Goal: Task Accomplishment & Management: Use online tool/utility

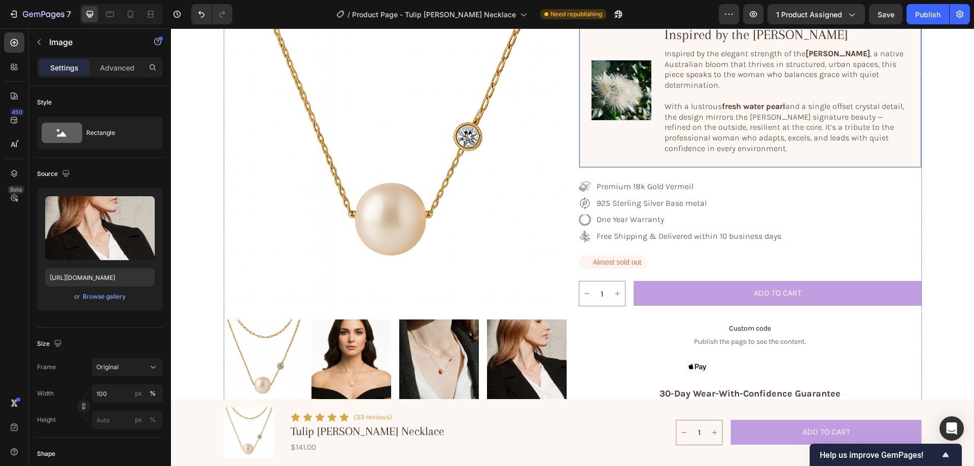
scroll to position [203, 0]
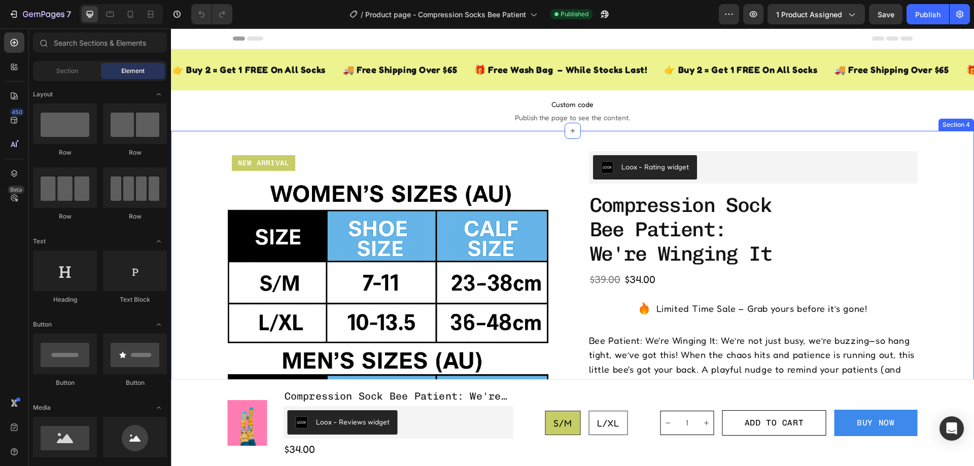
radio input "false"
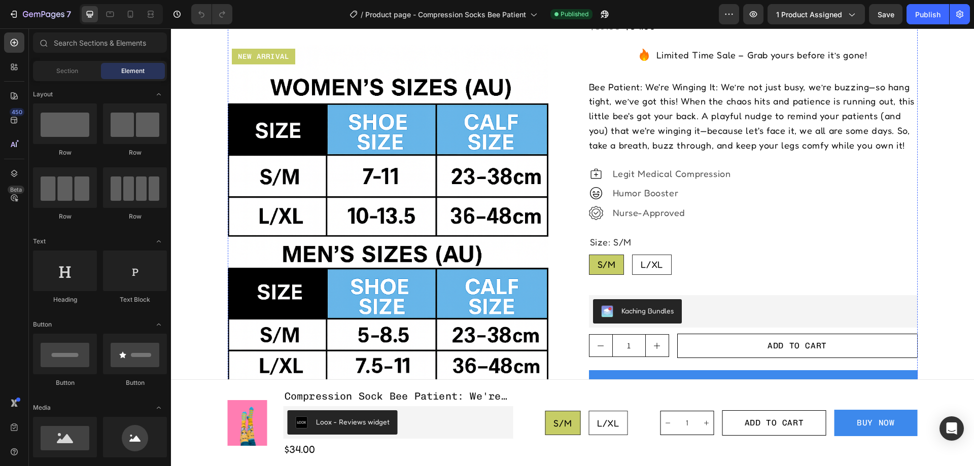
scroll to position [102, 0]
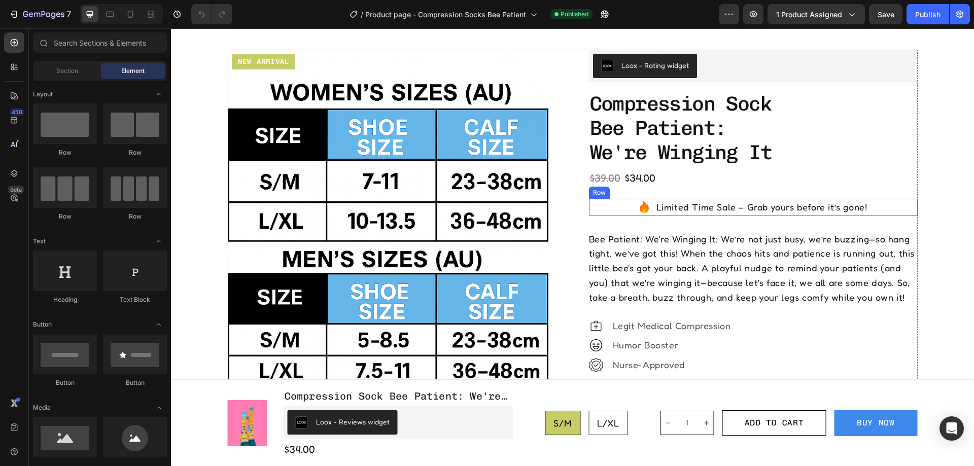
click at [630, 206] on div "Icon Limited Time Sale – Grab yours before it’s gone! Text Block Row" at bounding box center [753, 207] width 329 height 17
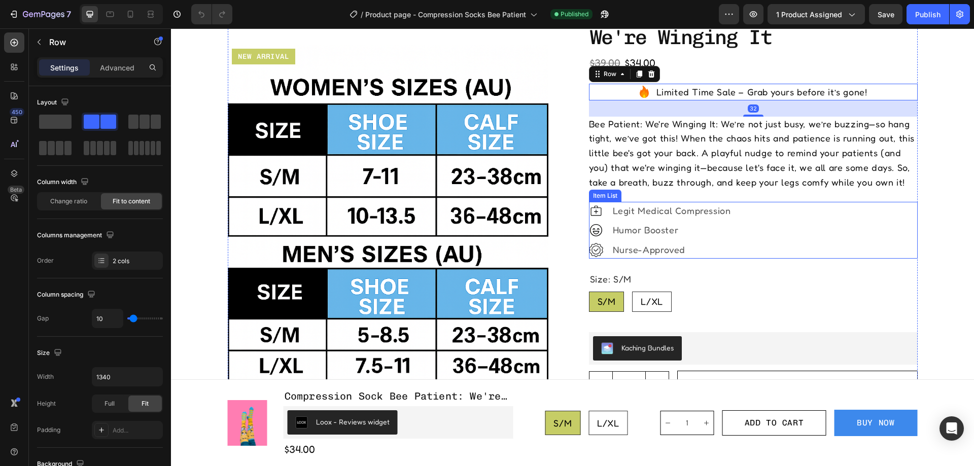
scroll to position [203, 0]
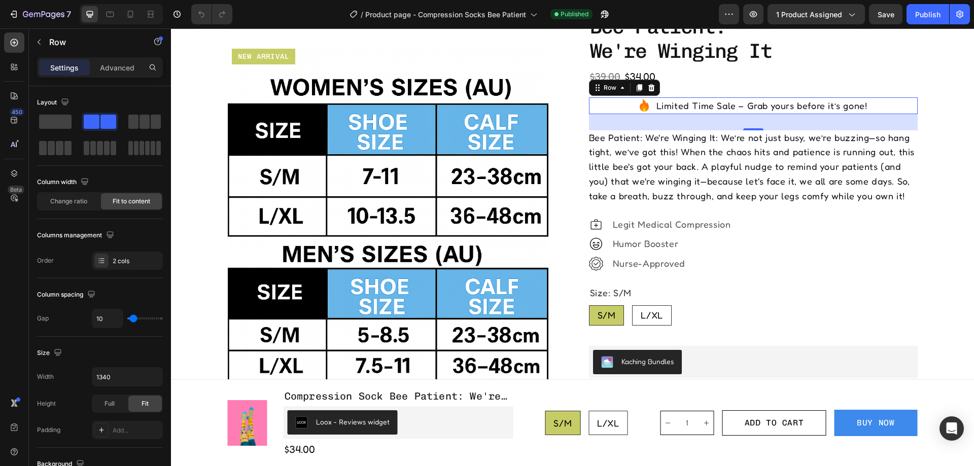
drag, startPoint x: 635, startPoint y: 87, endPoint x: 630, endPoint y: 199, distance: 112.3
click at [636, 87] on icon at bounding box center [639, 87] width 6 height 7
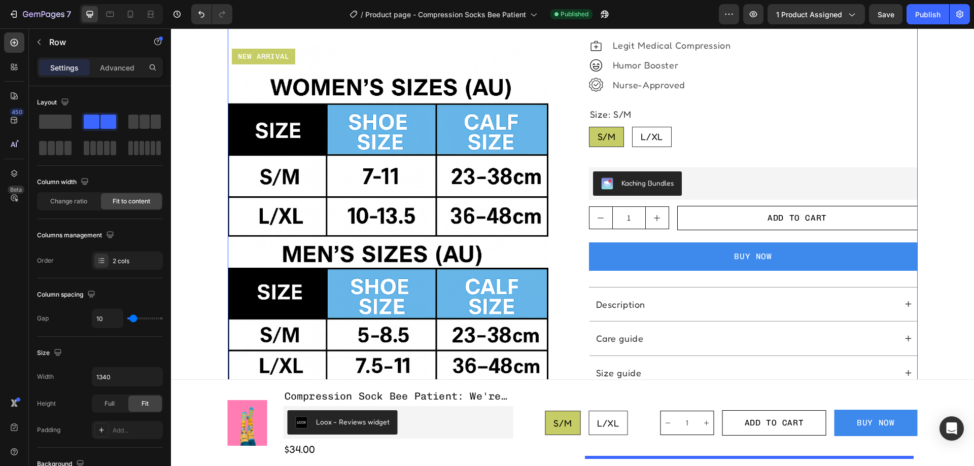
scroll to position [471, 0]
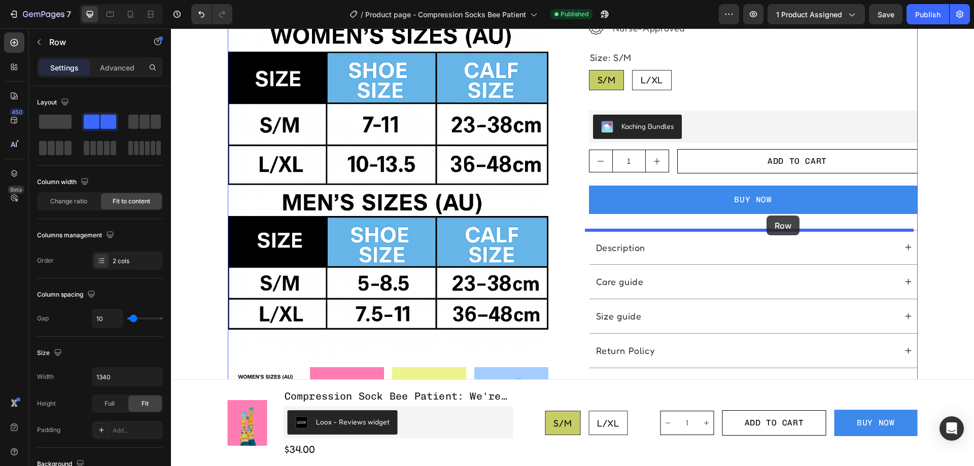
drag, startPoint x: 591, startPoint y: 120, endPoint x: 767, endPoint y: 216, distance: 200.1
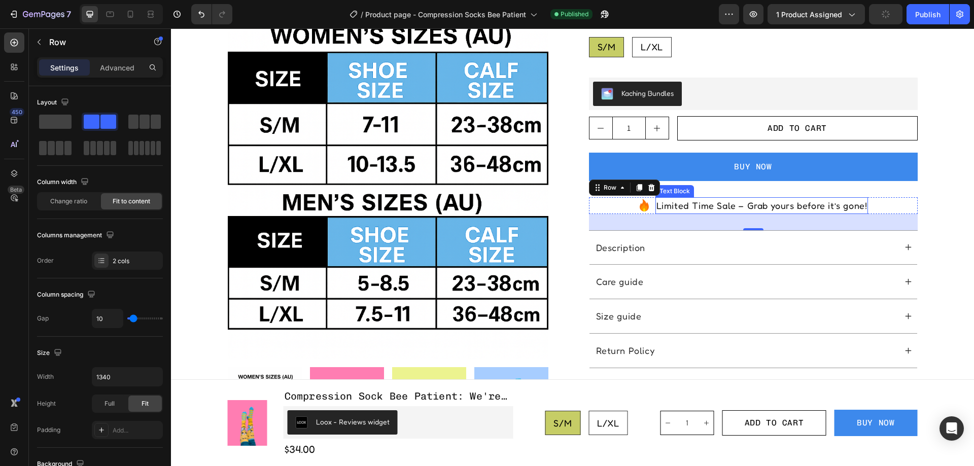
click at [735, 206] on p "Limited Time Sale – Grab yours before it’s gone!" at bounding box center [762, 205] width 211 height 15
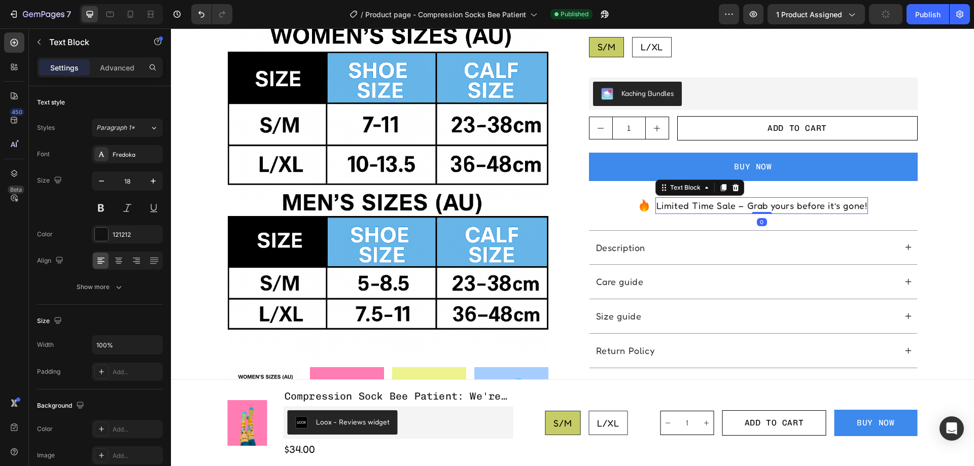
click at [735, 206] on p "Limited Time Sale – Grab yours before it’s gone!" at bounding box center [762, 205] width 211 height 15
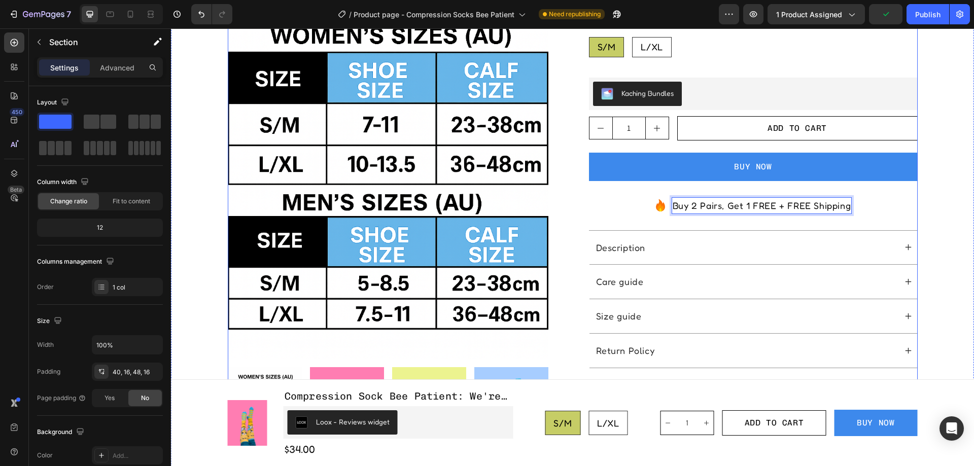
click at [927, 225] on div "Product Images New arrival Text Block Row Row Loox - Rating widget Loox compres…" at bounding box center [572, 65] width 787 height 771
click at [657, 207] on icon at bounding box center [660, 208] width 7 height 8
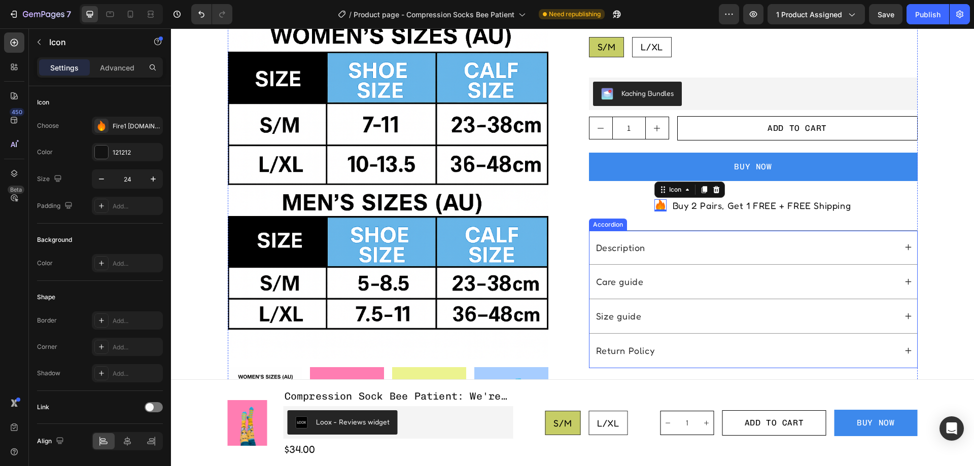
scroll to position [522, 0]
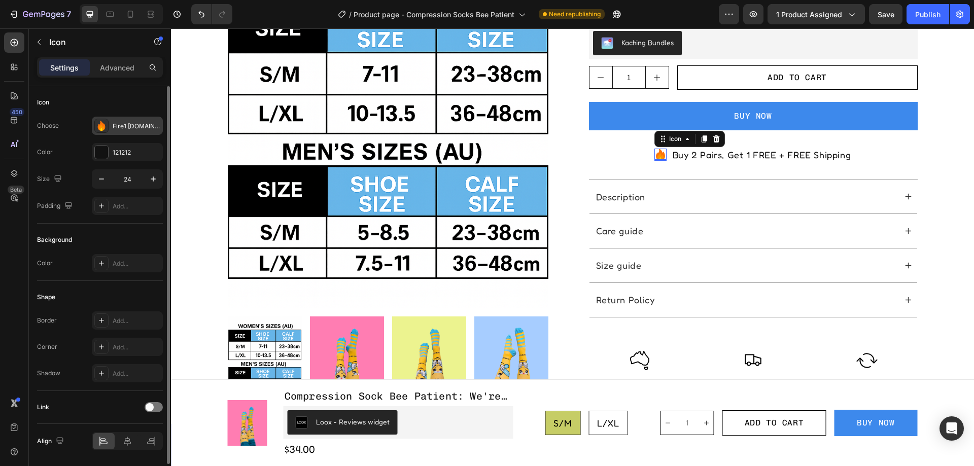
click at [96, 124] on icon at bounding box center [101, 126] width 10 height 10
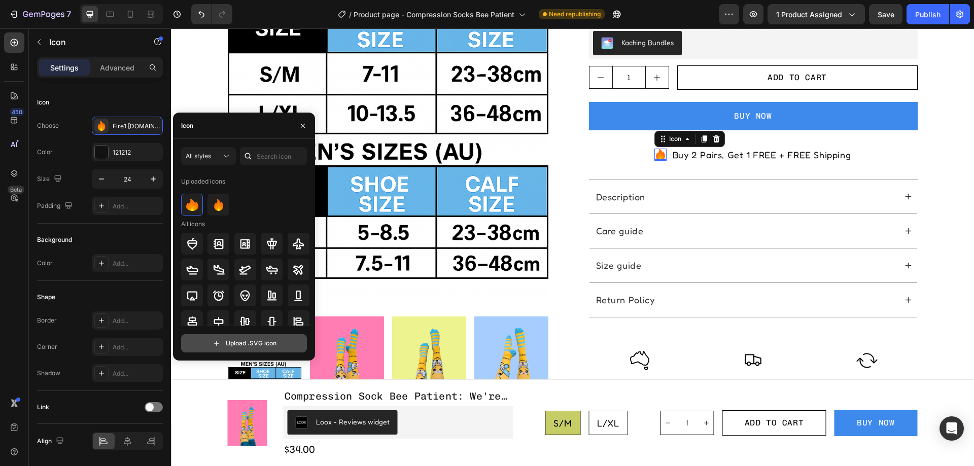
click at [252, 346] on input "file" at bounding box center [244, 343] width 125 height 17
type input "C:\fakepath\giftbox2-ezgif.com-gif-maker.svg"
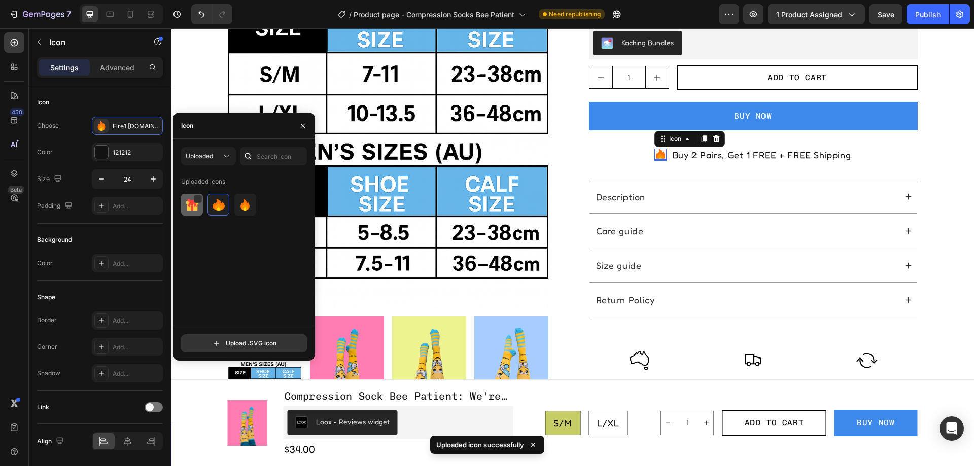
click at [186, 204] on img at bounding box center [192, 205] width 12 height 12
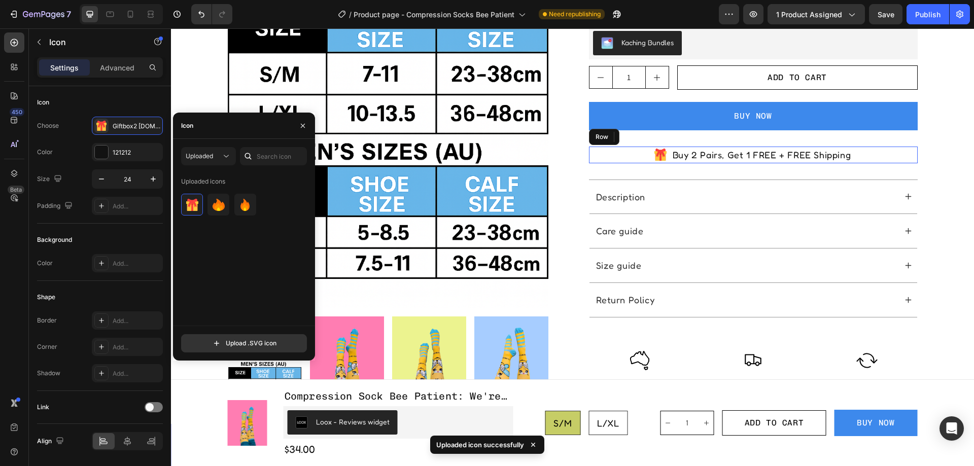
click at [855, 152] on div "Icon 0 Buy 2 Pairs, Get 1 FREE + FREE Shipping Text Block Row" at bounding box center [753, 155] width 329 height 17
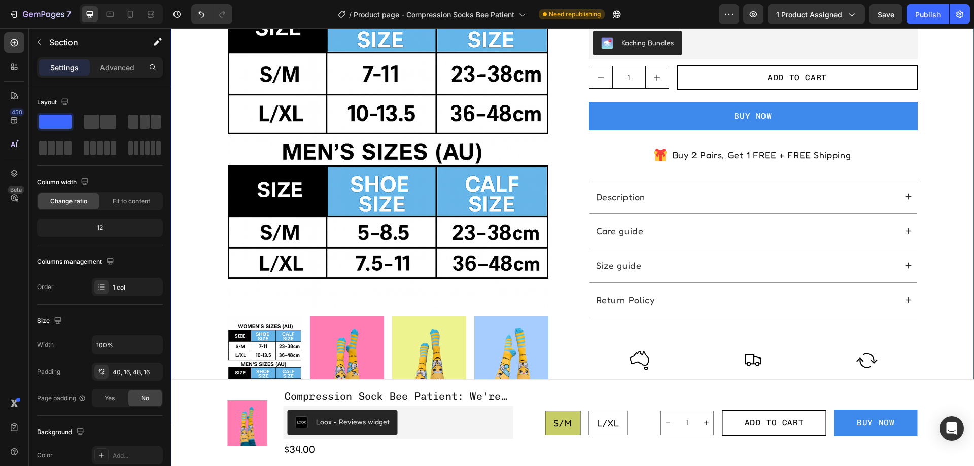
click at [920, 175] on div "Product Images New arrival Text Block Row Row Loox - Rating widget Loox compres…" at bounding box center [572, 14] width 787 height 771
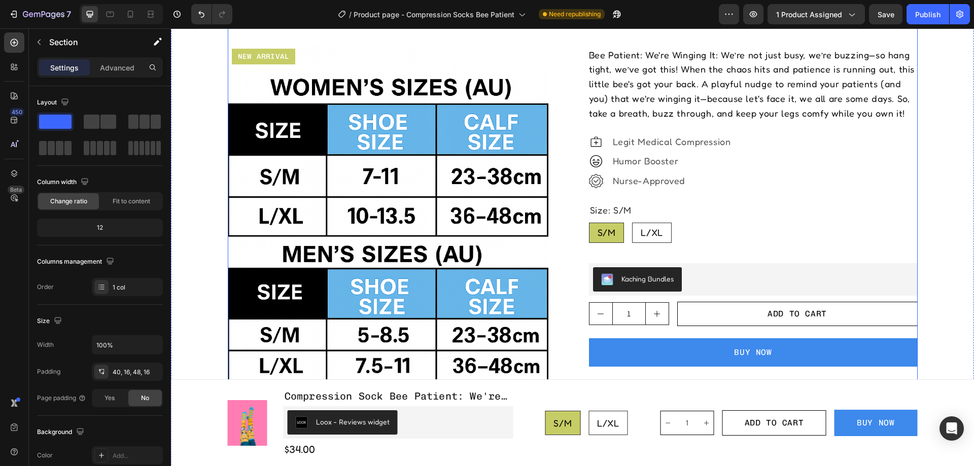
scroll to position [421, 0]
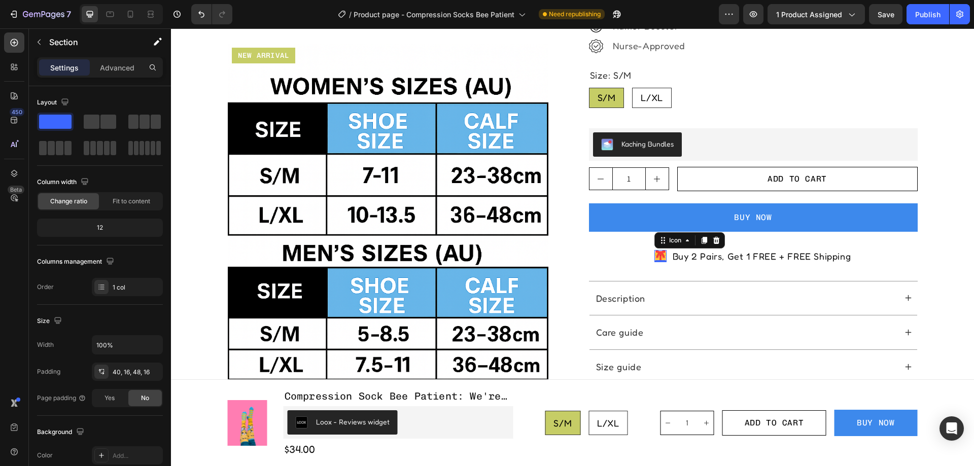
click at [658, 258] on icon at bounding box center [660, 256] width 13 height 13
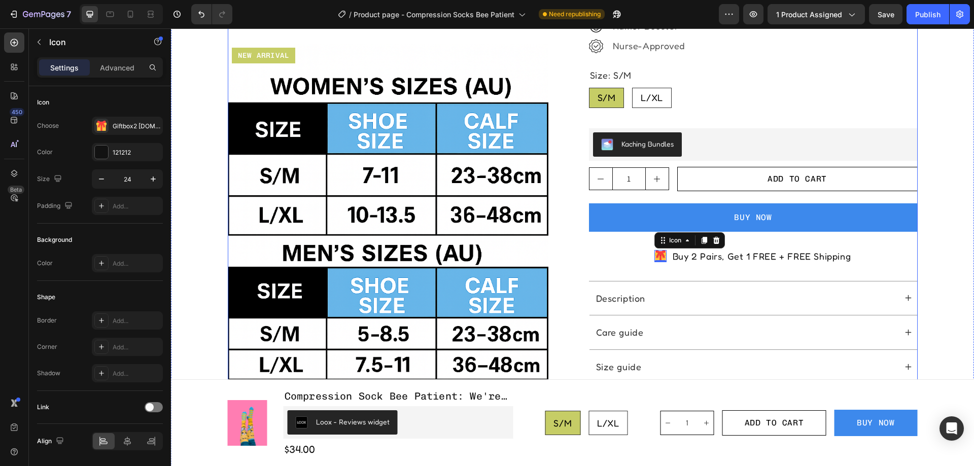
click at [878, 255] on div "Icon 0 Buy 2 Pairs, Get 1 FREE + FREE Shipping Text Block Row" at bounding box center [753, 256] width 329 height 17
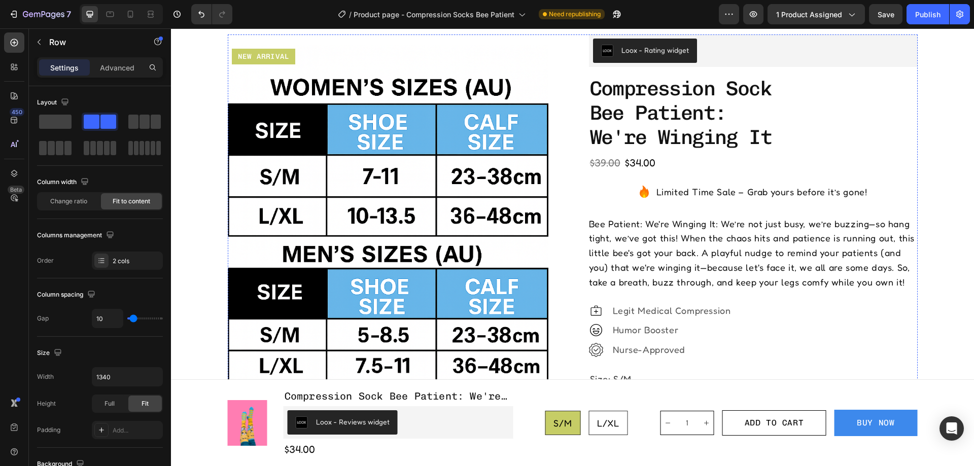
scroll to position [116, 0]
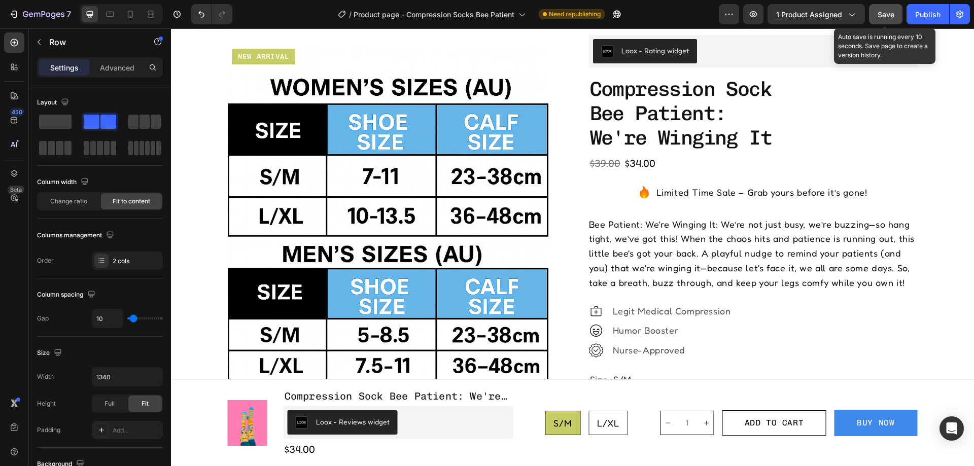
click at [887, 13] on span "Save" at bounding box center [886, 14] width 17 height 9
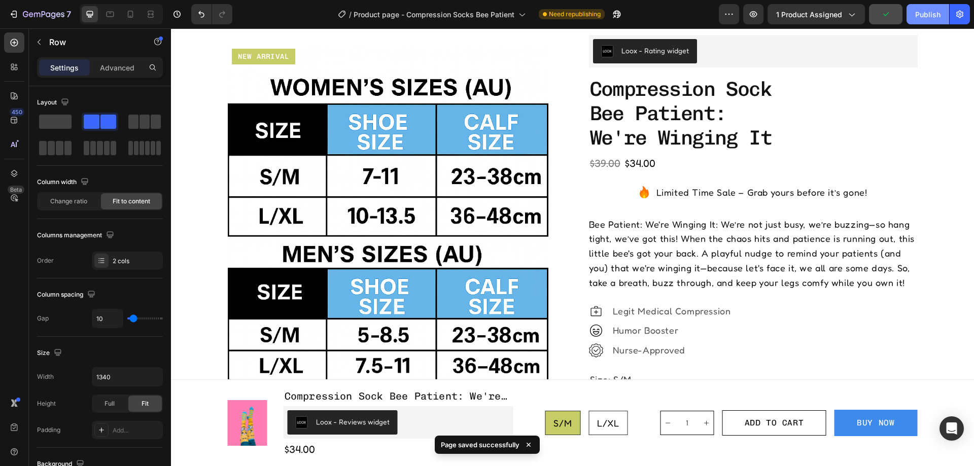
click at [920, 18] on div "Publish" at bounding box center [928, 14] width 25 height 11
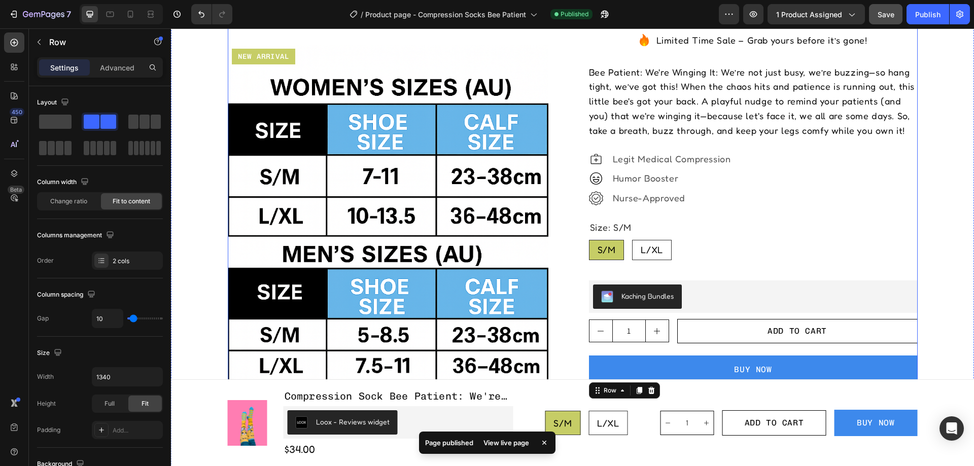
scroll to position [406, 0]
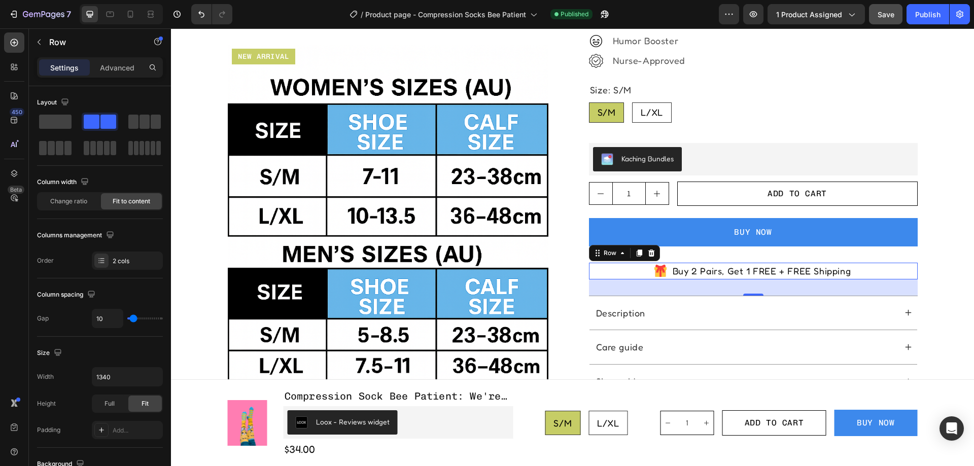
click at [871, 269] on div "Icon Buy 2 Pairs, Get 1 FREE + FREE Shipping Text Block Row 32" at bounding box center [753, 271] width 329 height 17
click at [873, 268] on div "Icon Buy 2 Pairs, Get 1 FREE + FREE Shipping Text Block Row 32" at bounding box center [753, 271] width 329 height 17
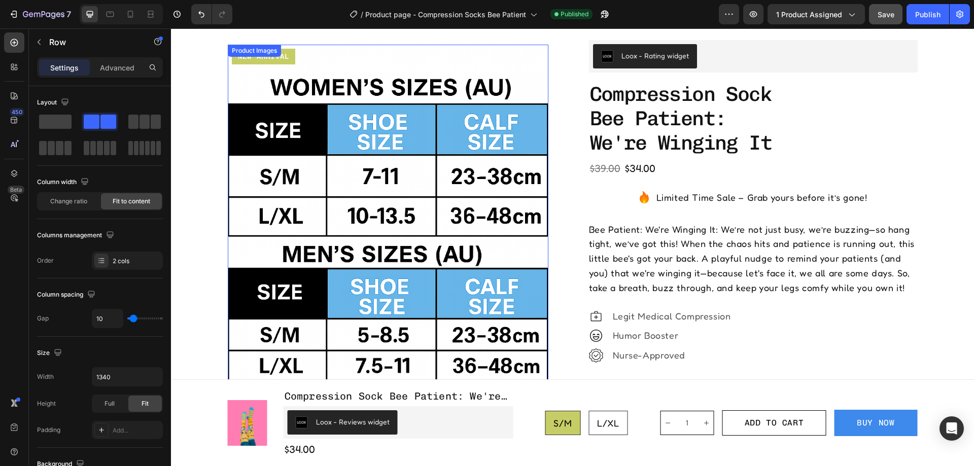
scroll to position [102, 0]
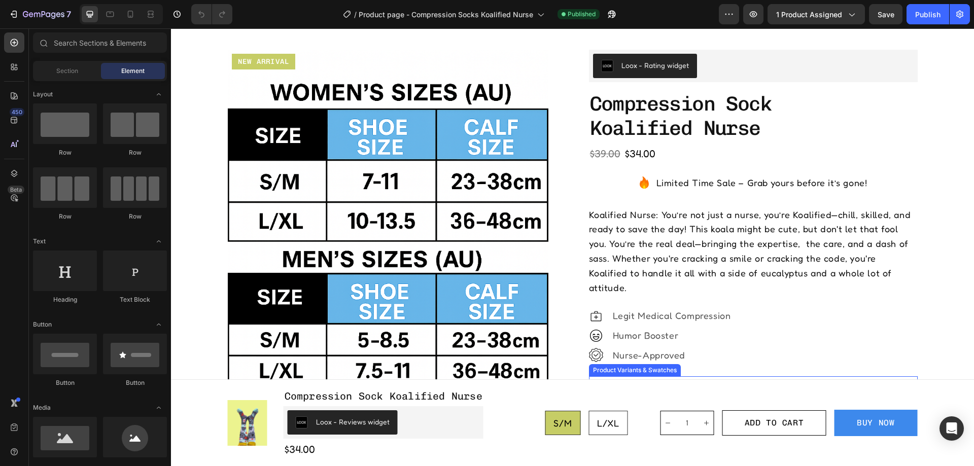
scroll to position [305, 0]
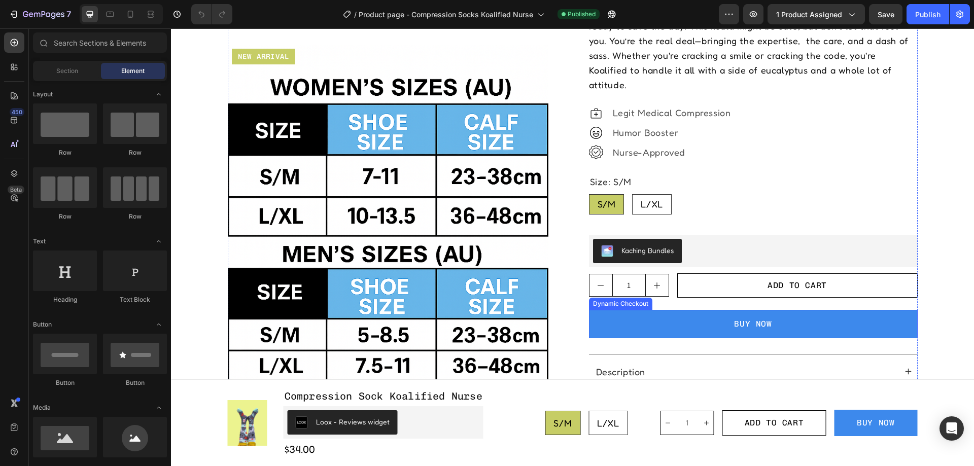
click at [847, 310] on button "BUY NOW" at bounding box center [753, 324] width 329 height 28
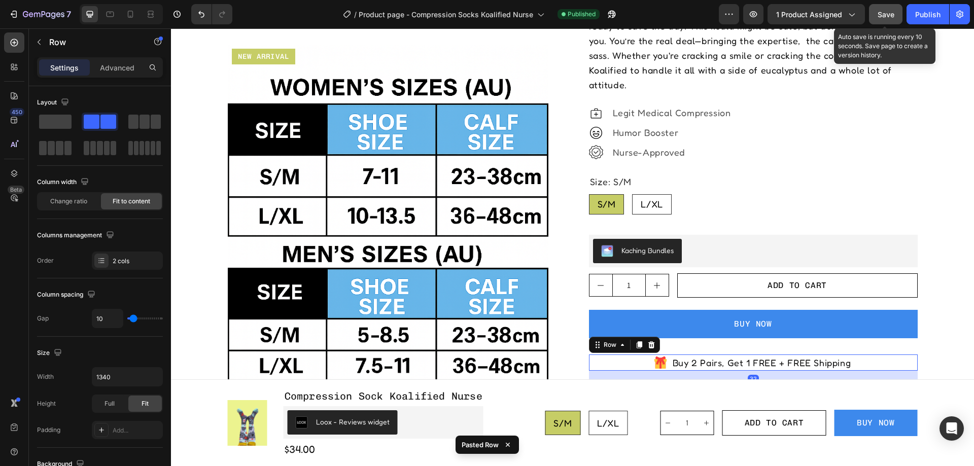
click at [885, 9] on div "Save" at bounding box center [886, 14] width 17 height 11
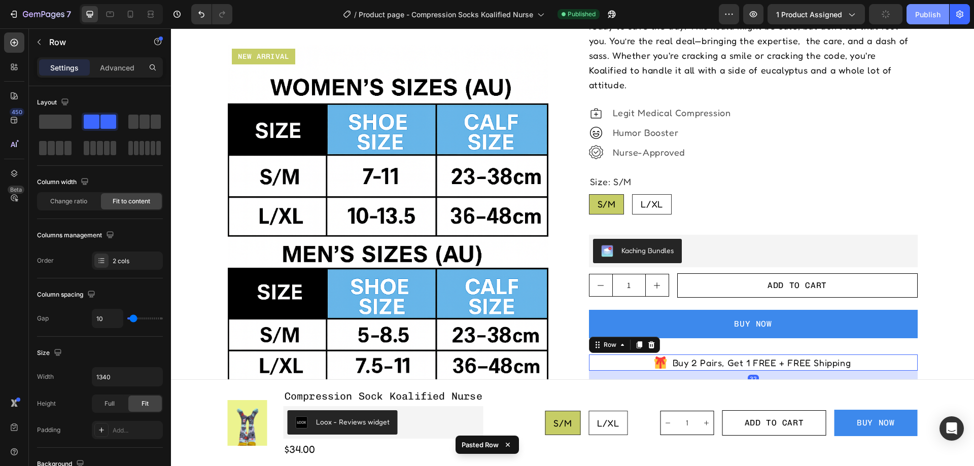
click at [933, 16] on div "Publish" at bounding box center [928, 14] width 25 height 11
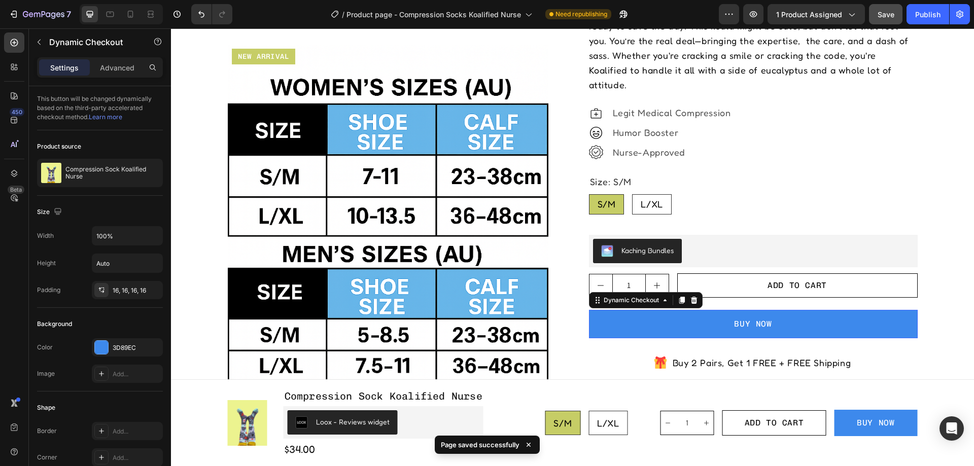
click at [694, 310] on button "BUY NOW" at bounding box center [753, 324] width 329 height 28
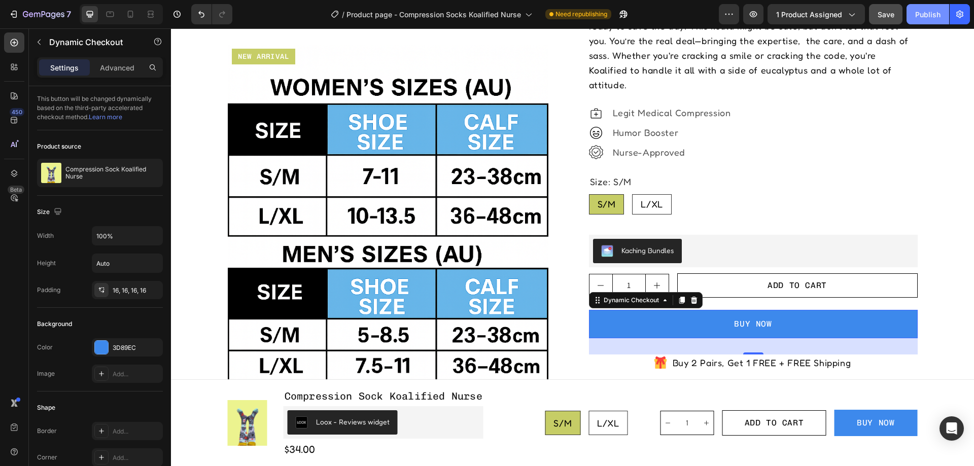
click at [921, 13] on button "Publish" at bounding box center [928, 14] width 43 height 20
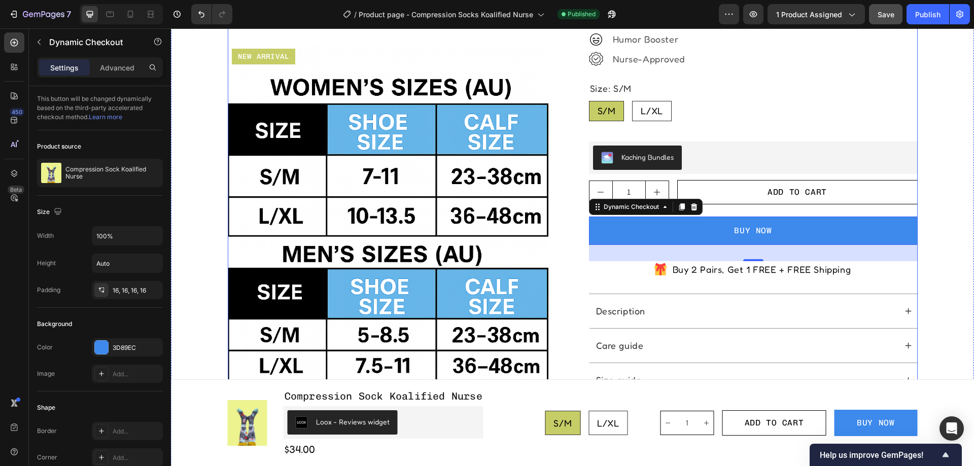
scroll to position [508, 0]
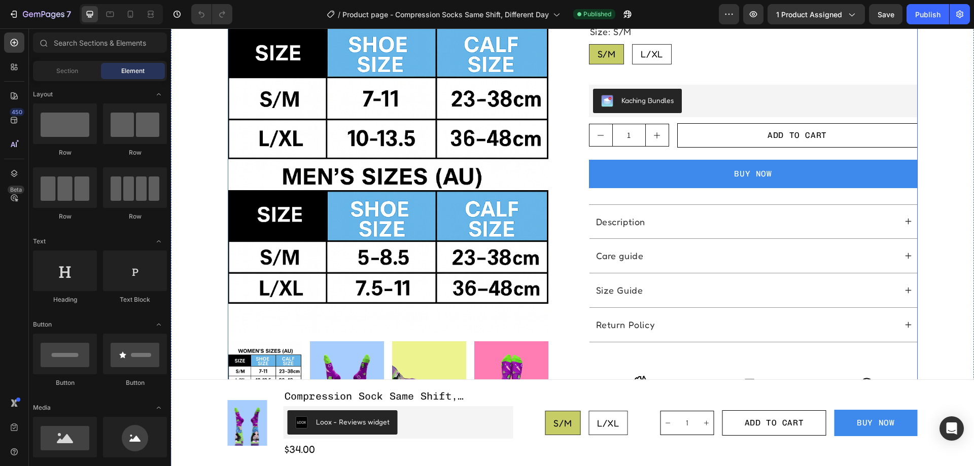
scroll to position [508, 0]
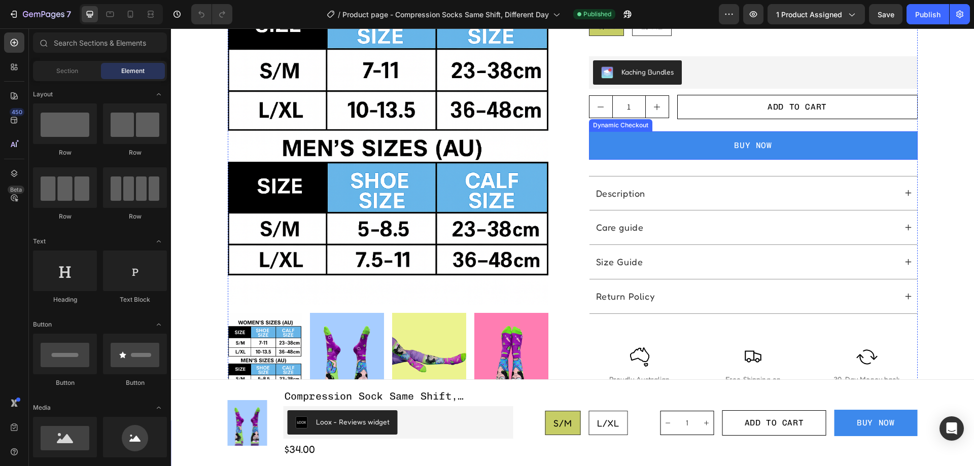
click at [827, 148] on button "BUY NOW" at bounding box center [753, 145] width 329 height 28
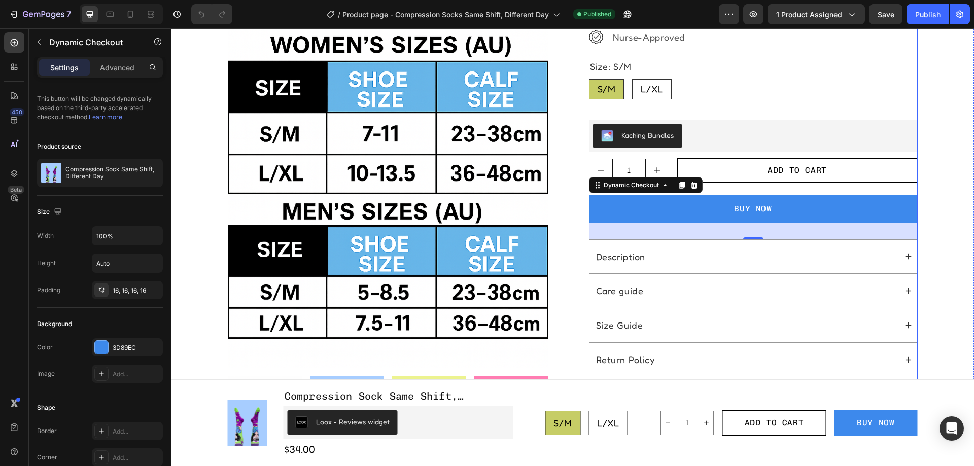
scroll to position [406, 0]
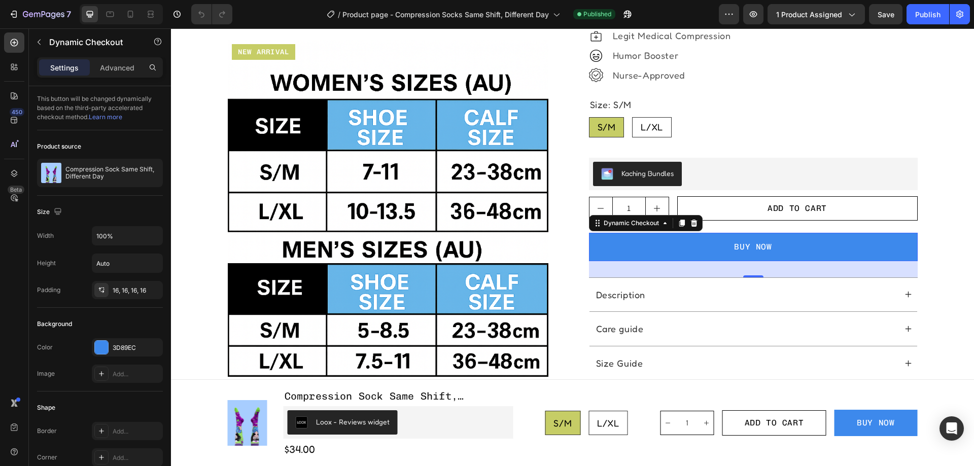
click at [855, 249] on button "BUY NOW" at bounding box center [753, 247] width 329 height 28
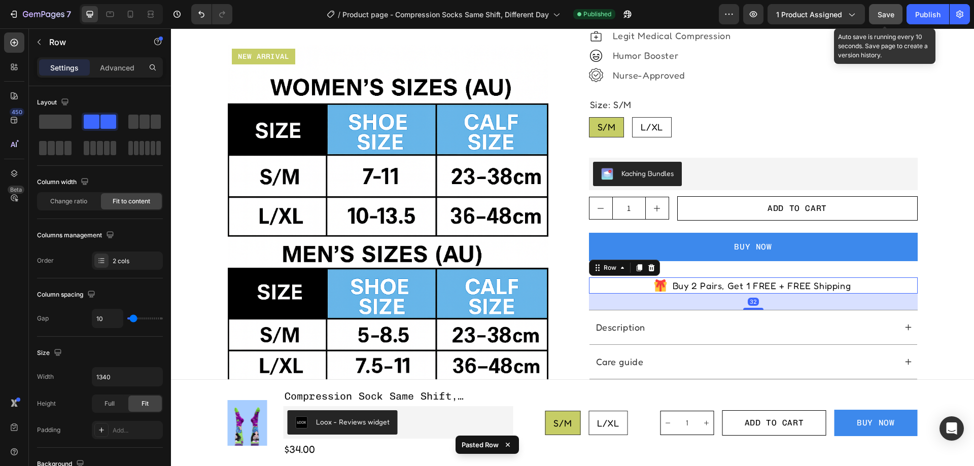
click at [884, 6] on button "Save" at bounding box center [885, 14] width 33 height 20
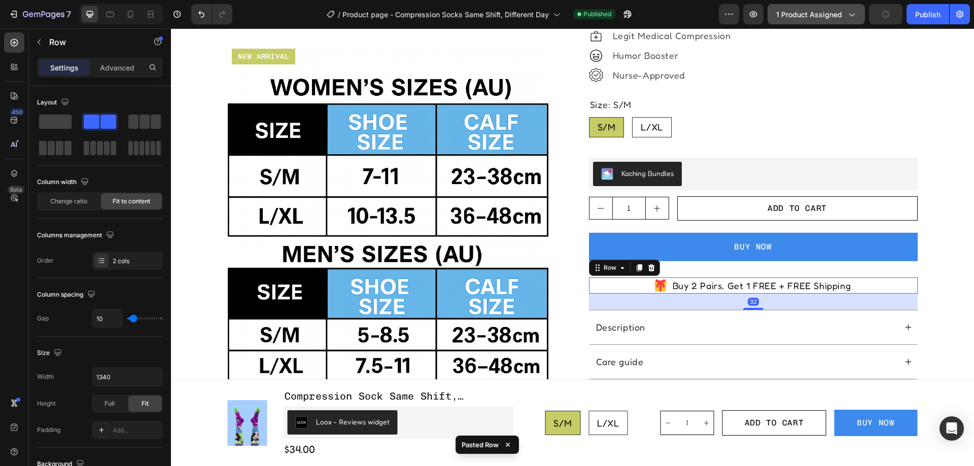
drag, startPoint x: 931, startPoint y: 21, endPoint x: 821, endPoint y: 17, distance: 110.2
click at [930, 21] on button "Publish" at bounding box center [928, 14] width 43 height 20
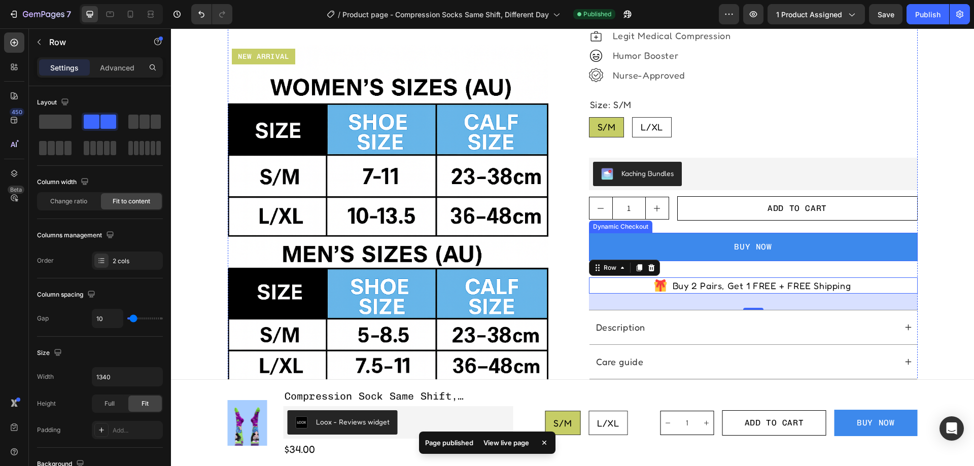
click at [681, 254] on button "BUY NOW" at bounding box center [753, 247] width 329 height 28
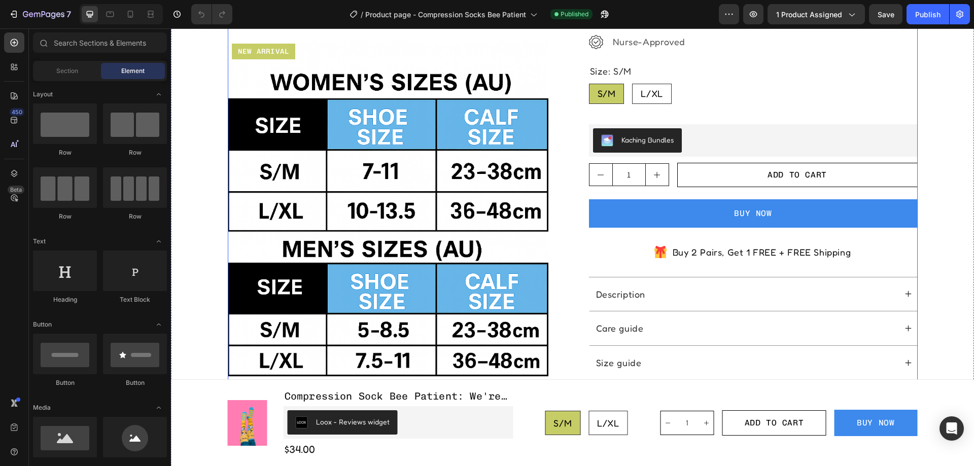
scroll to position [457, 0]
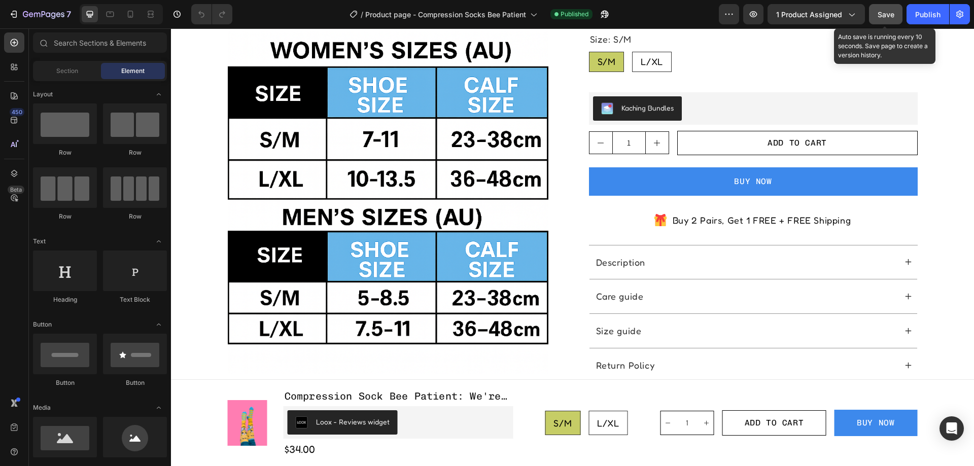
click at [895, 14] on button "Save" at bounding box center [885, 14] width 33 height 20
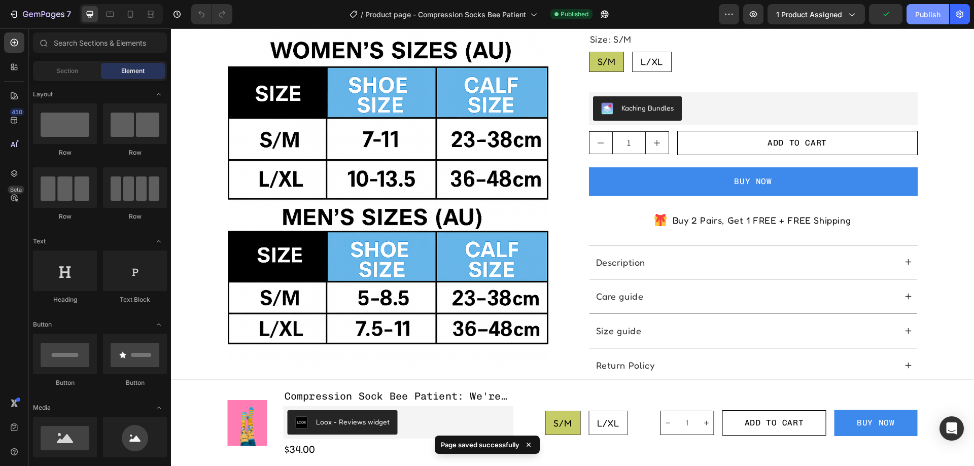
click at [928, 16] on div "Publish" at bounding box center [928, 14] width 25 height 11
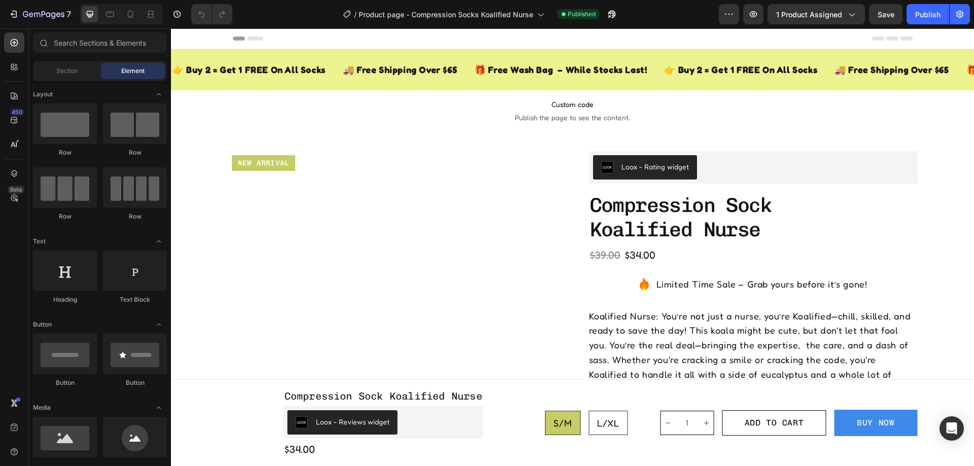
radio input "false"
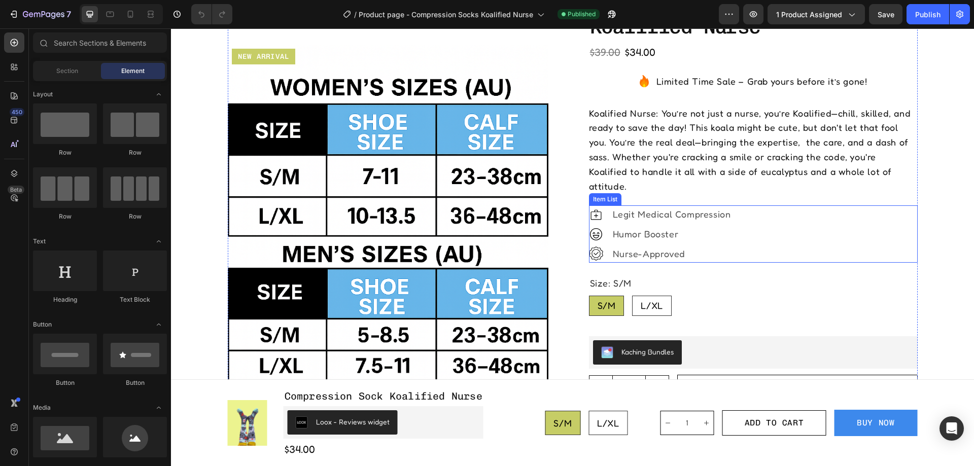
scroll to position [355, 0]
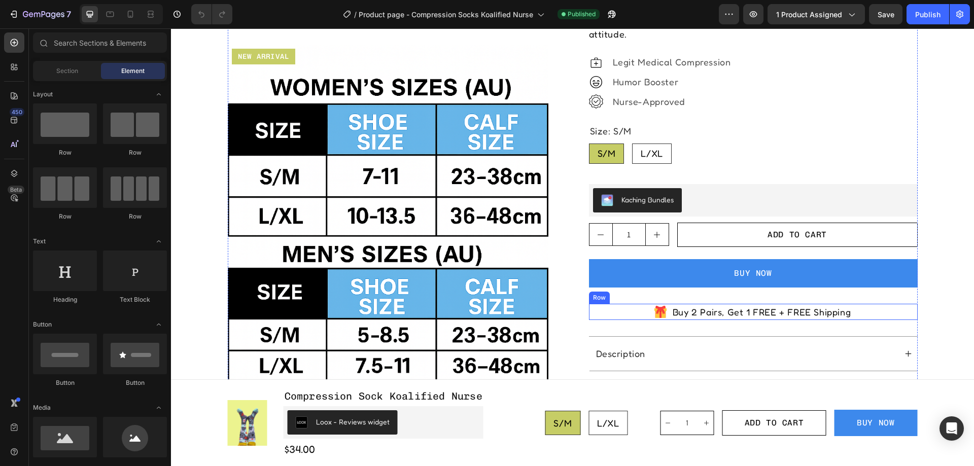
click at [878, 304] on div "Icon Buy 2 Pairs, Get 1 FREE + FREE Shipping Text Block Row" at bounding box center [753, 312] width 329 height 17
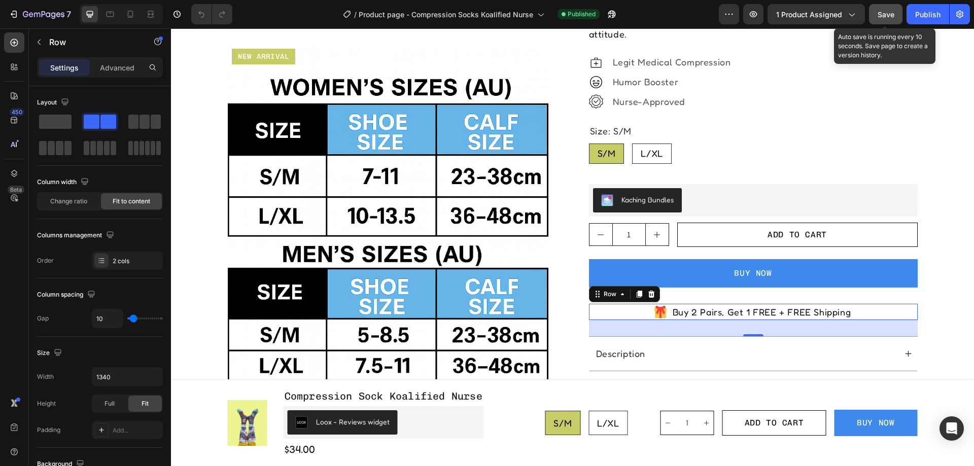
click at [879, 12] on span "Save" at bounding box center [886, 14] width 17 height 9
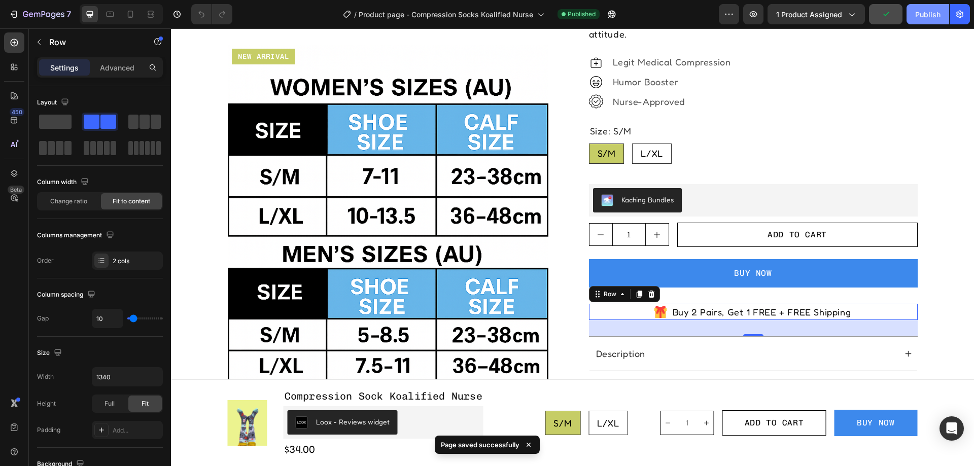
click at [911, 15] on button "Publish" at bounding box center [928, 14] width 43 height 20
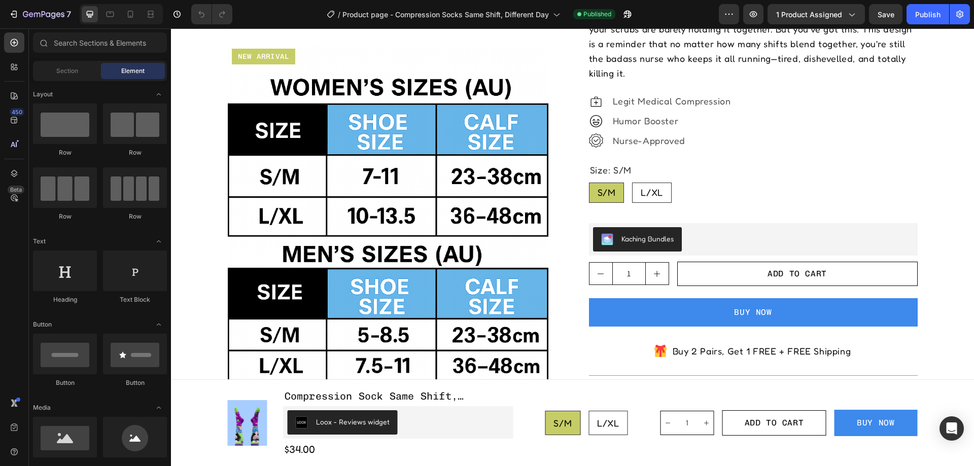
scroll to position [406, 0]
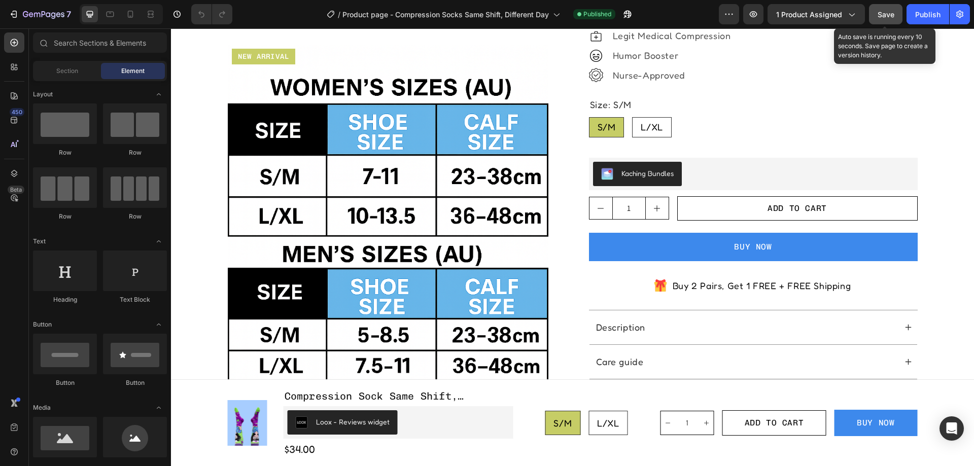
click at [893, 16] on span "Save" at bounding box center [886, 14] width 17 height 9
drag, startPoint x: 925, startPoint y: 14, endPoint x: 629, endPoint y: 133, distance: 319.5
click at [925, 14] on div "Publish" at bounding box center [928, 14] width 25 height 11
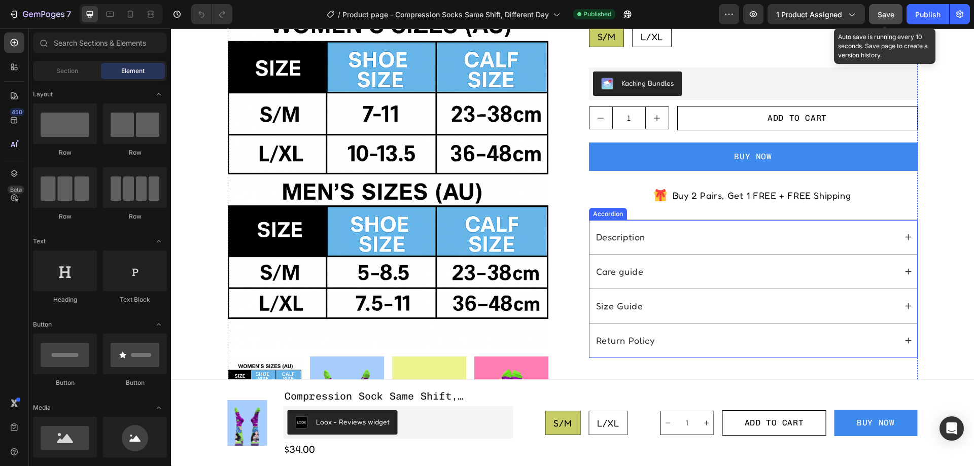
scroll to position [355, 0]
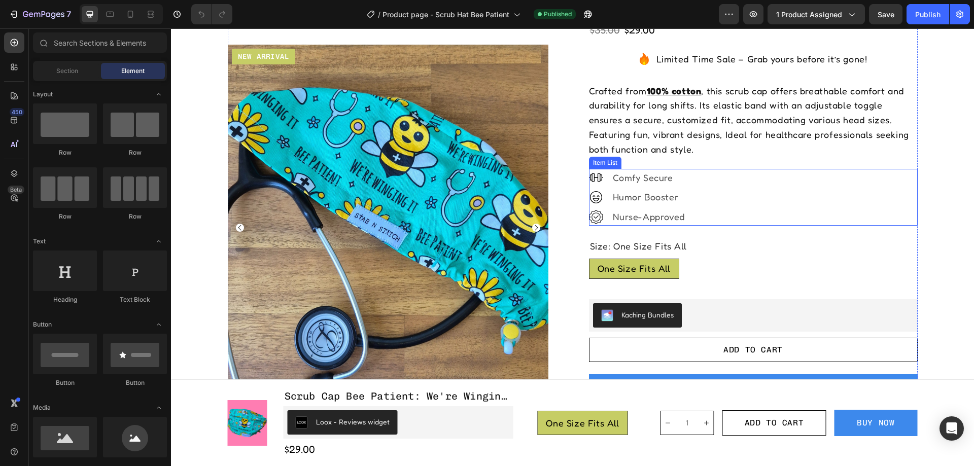
scroll to position [355, 0]
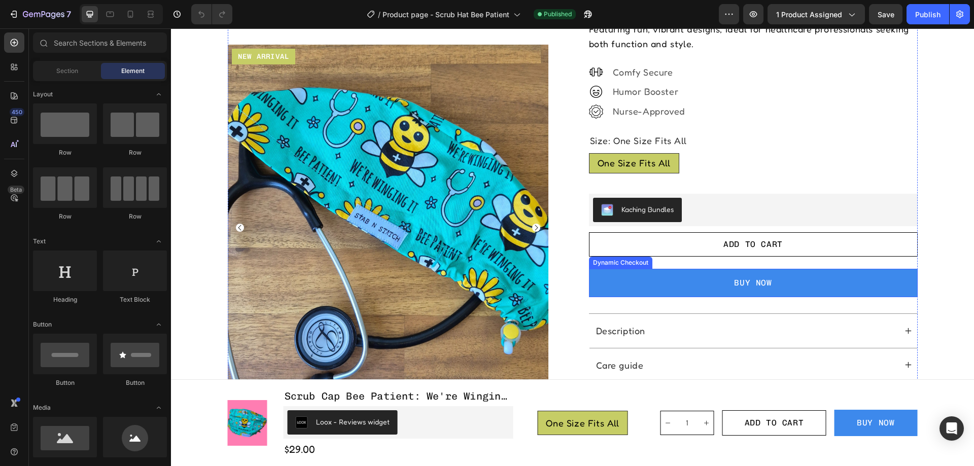
click at [692, 277] on button "BUY NOW" at bounding box center [753, 283] width 329 height 28
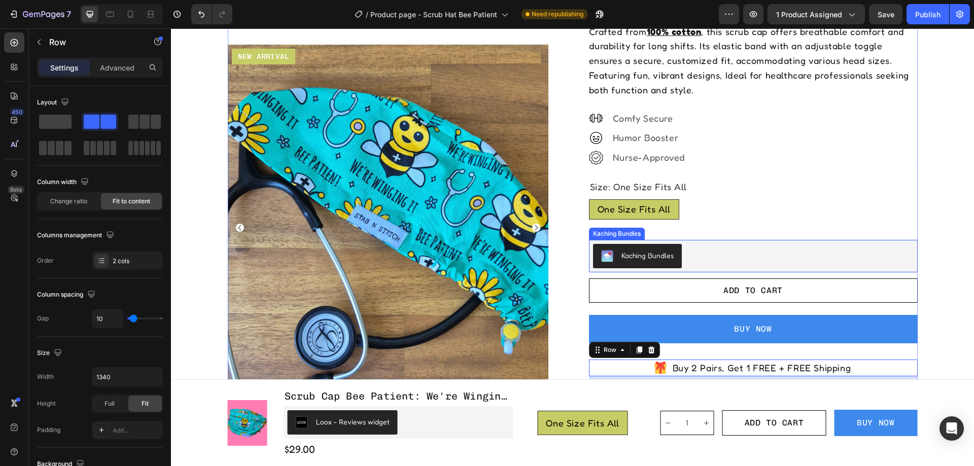
scroll to position [152, 0]
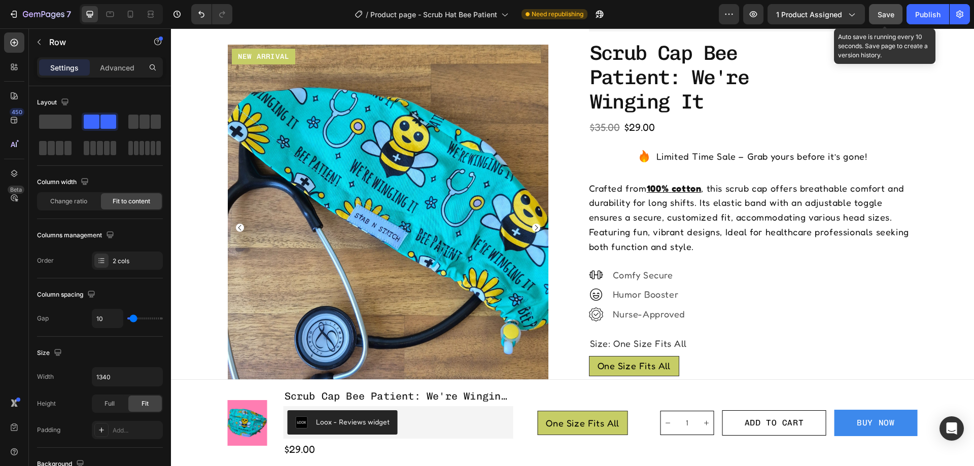
click at [890, 21] on button "Save" at bounding box center [885, 14] width 33 height 20
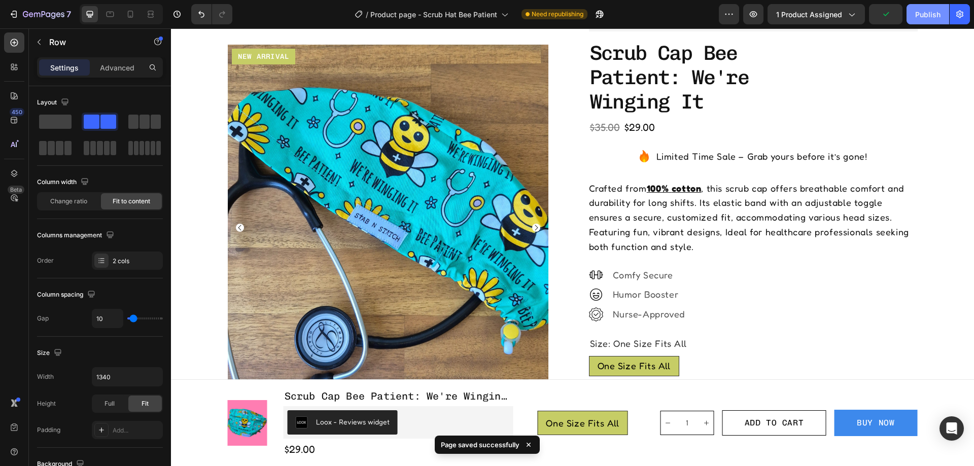
click at [913, 19] on button "Publish" at bounding box center [928, 14] width 43 height 20
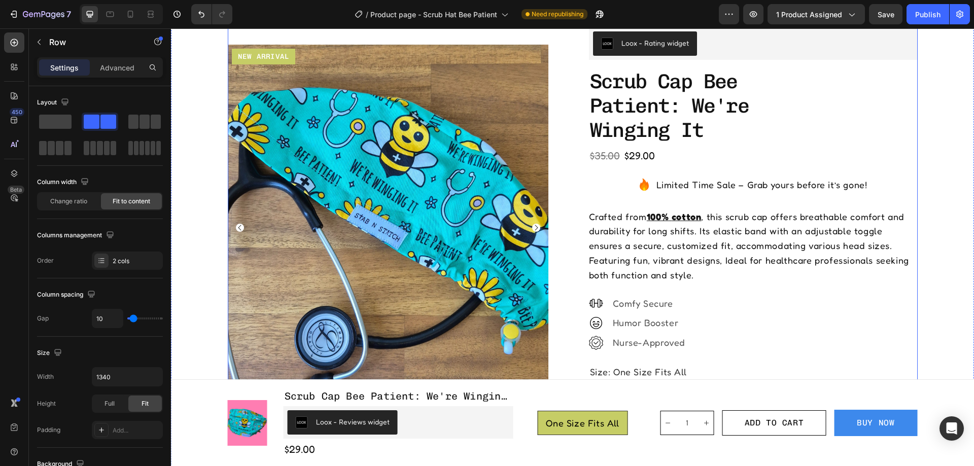
scroll to position [51, 0]
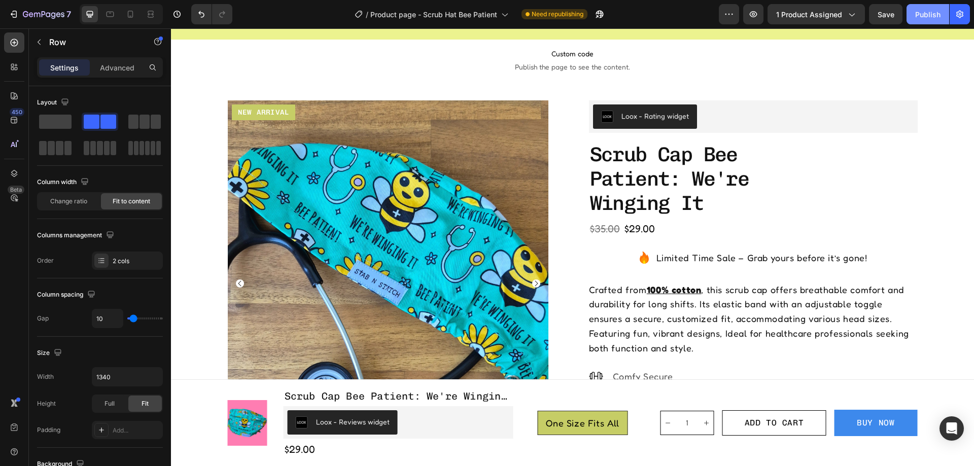
click at [934, 10] on div "Publish" at bounding box center [928, 14] width 25 height 11
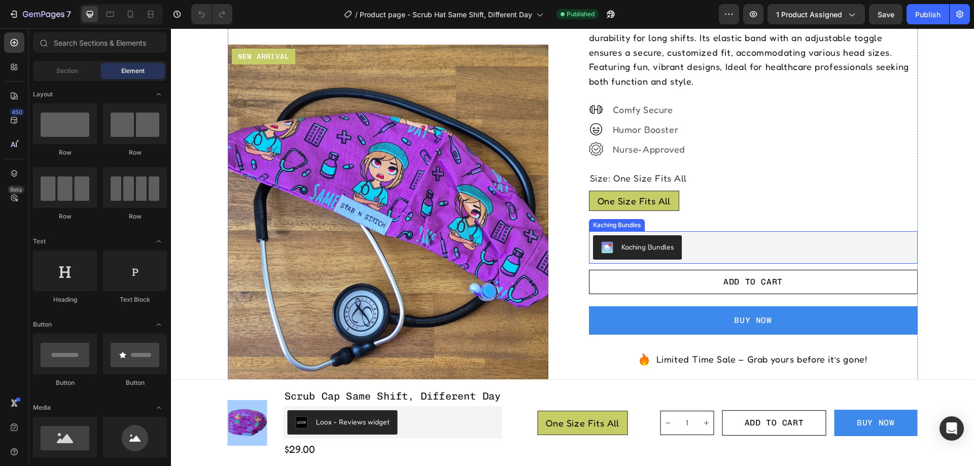
scroll to position [254, 0]
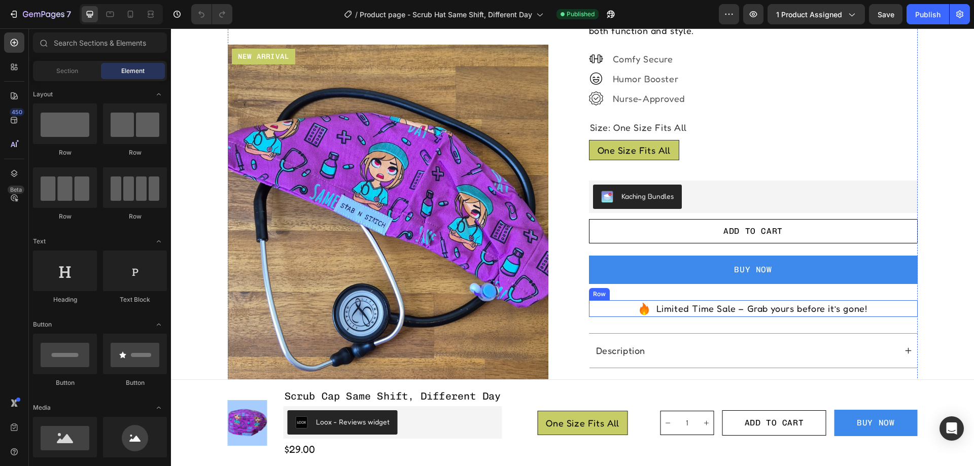
click at [622, 304] on div "Icon Limited Time Sale – Grab yours before it’s gone! Text Block Row" at bounding box center [753, 308] width 329 height 17
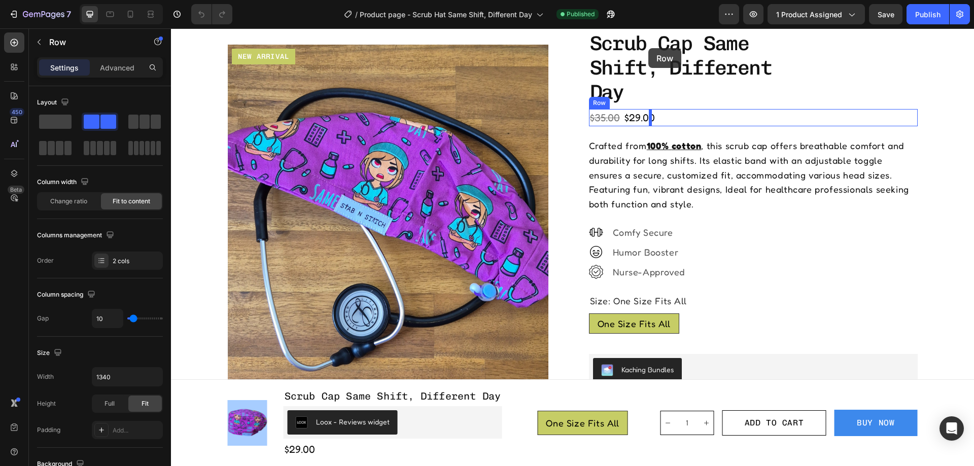
scroll to position [0, 0]
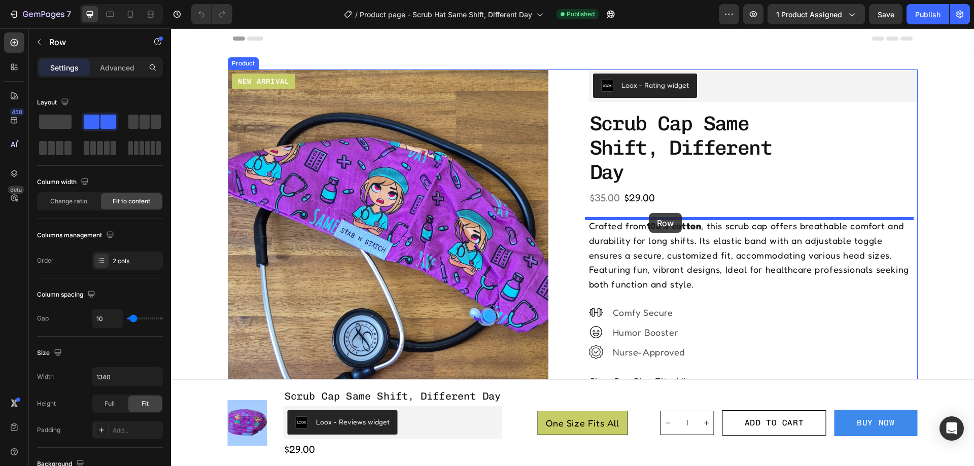
drag, startPoint x: 593, startPoint y: 290, endPoint x: 649, endPoint y: 213, distance: 95.2
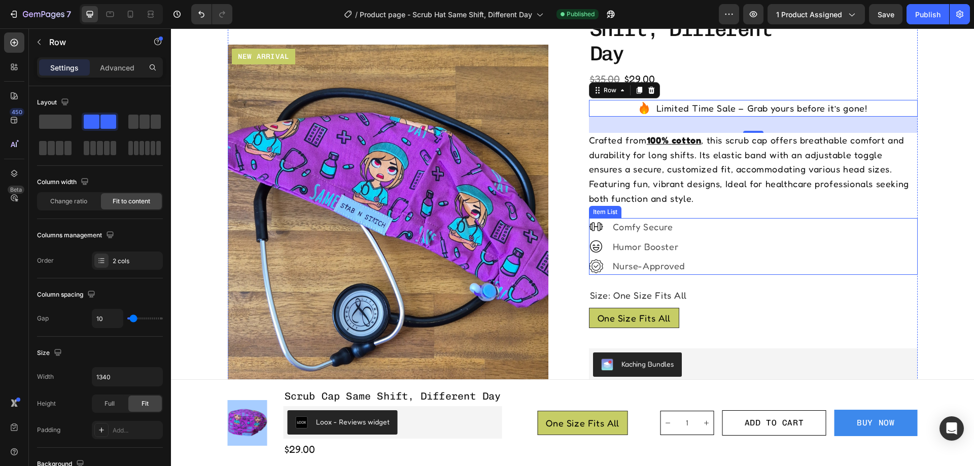
scroll to position [305, 0]
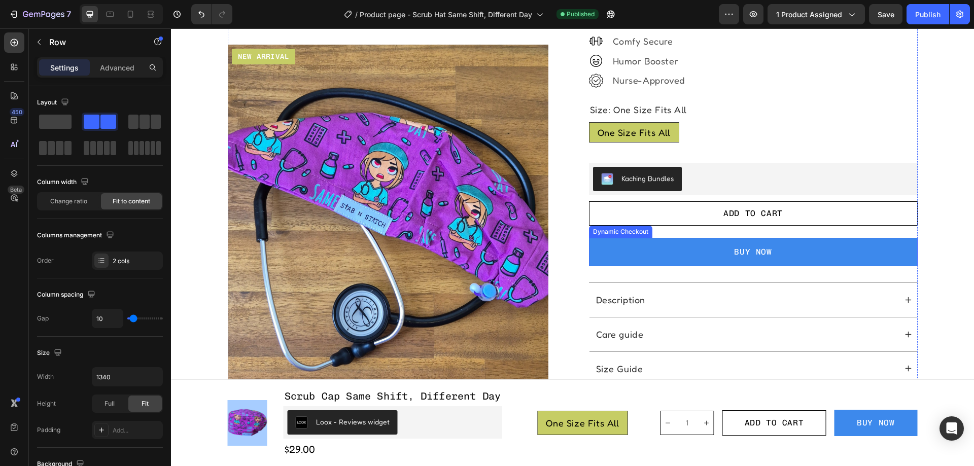
click at [684, 256] on button "BUY NOW" at bounding box center [753, 252] width 329 height 28
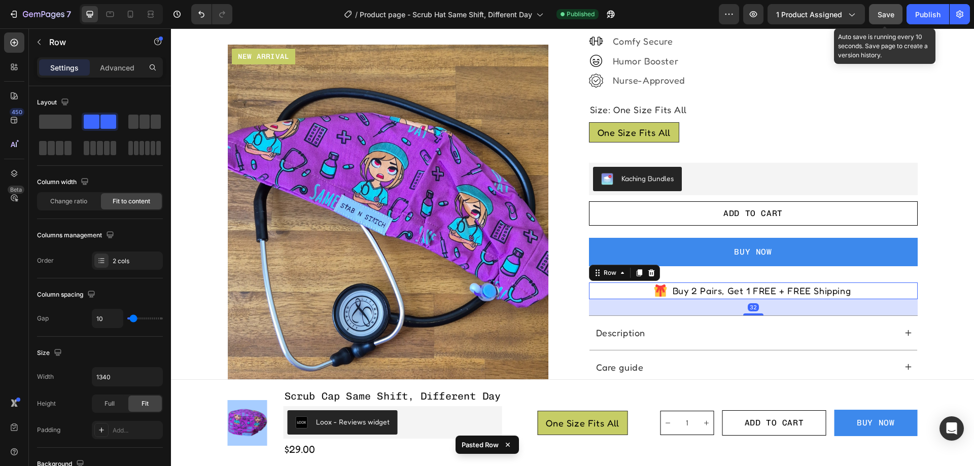
click at [882, 9] on div "Save" at bounding box center [886, 14] width 17 height 11
click at [927, 10] on div "Publish" at bounding box center [928, 14] width 25 height 11
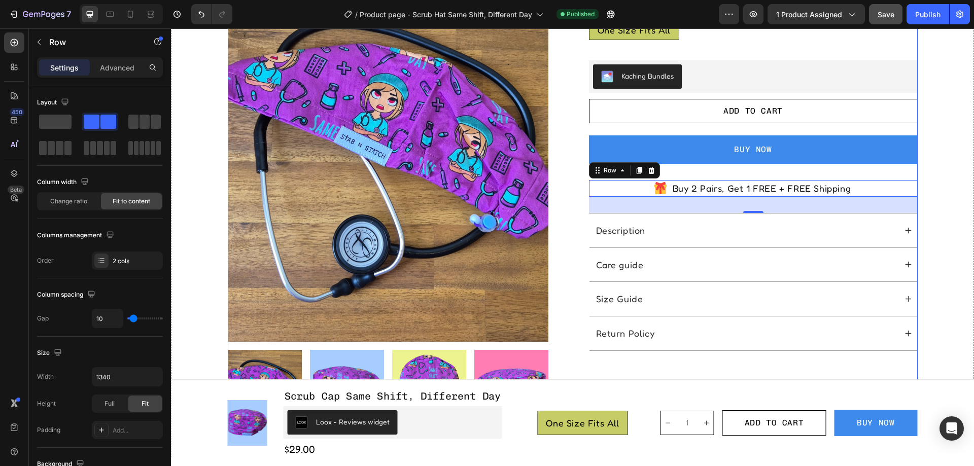
scroll to position [406, 0]
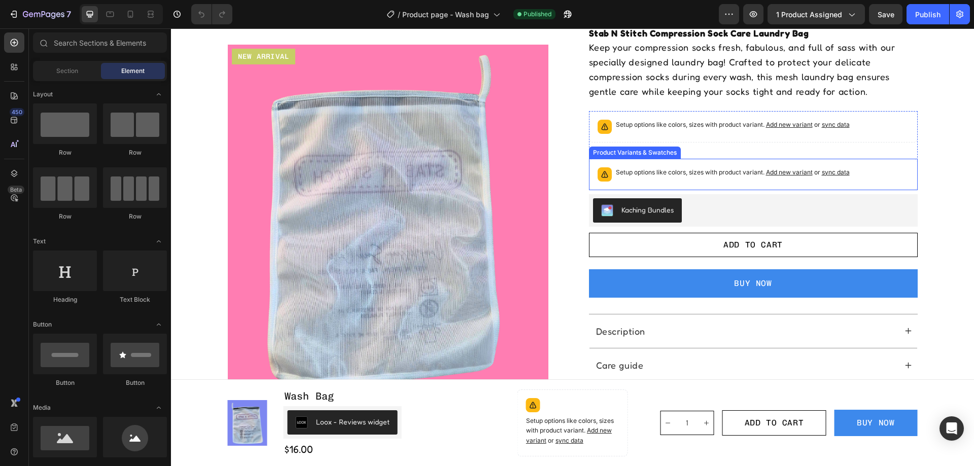
scroll to position [355, 0]
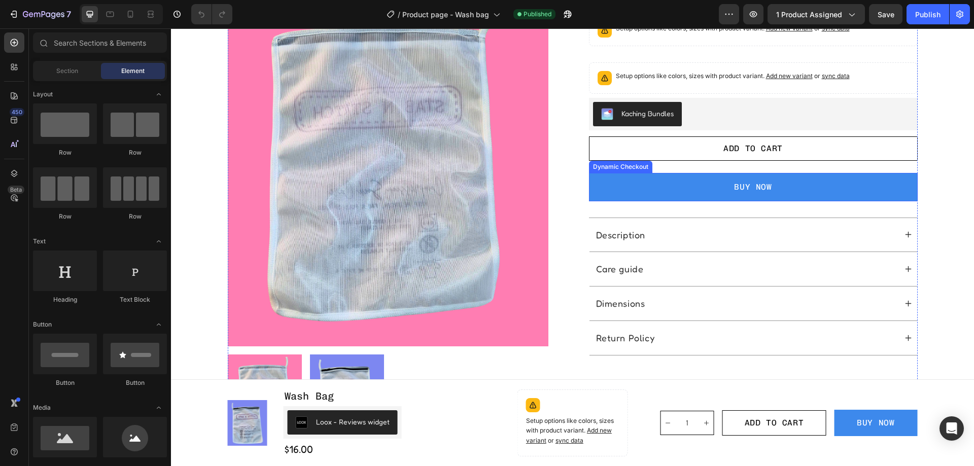
click at [680, 176] on button "BUY NOW" at bounding box center [753, 187] width 329 height 28
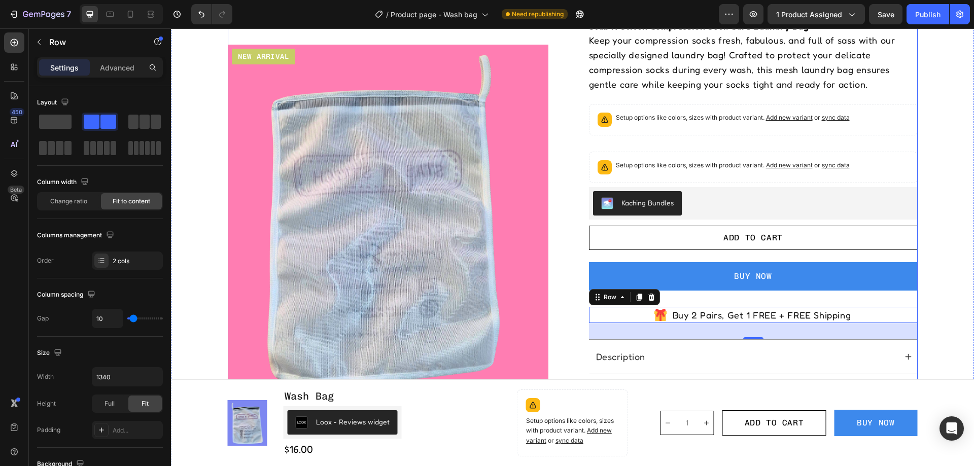
scroll to position [305, 0]
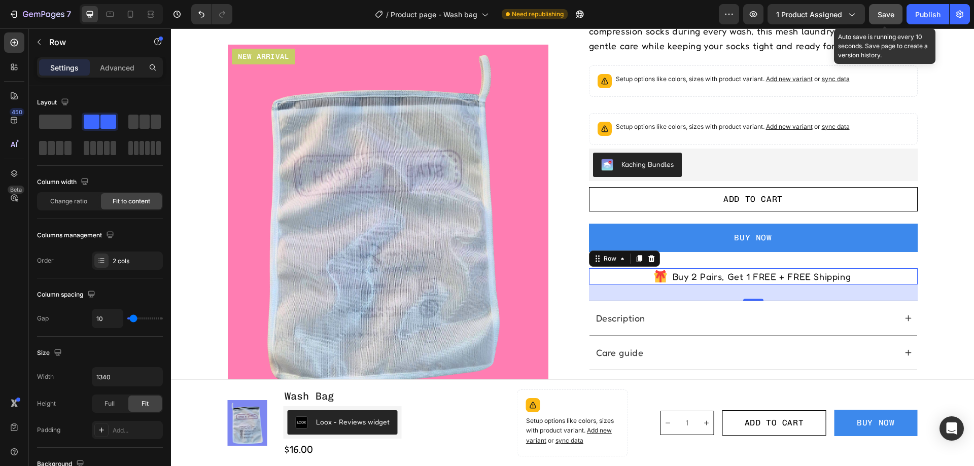
click at [885, 9] on div "Save" at bounding box center [886, 14] width 17 height 11
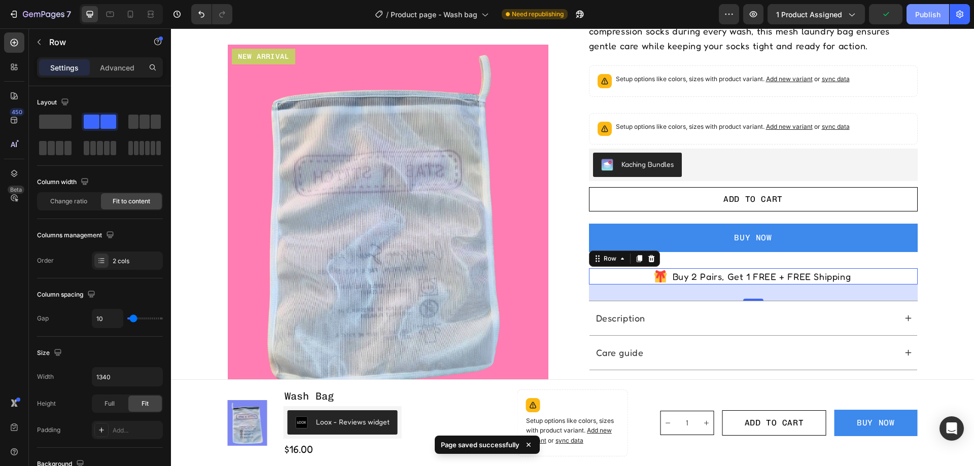
click at [936, 21] on button "Publish" at bounding box center [928, 14] width 43 height 20
click at [930, 10] on div "Publish" at bounding box center [928, 14] width 25 height 11
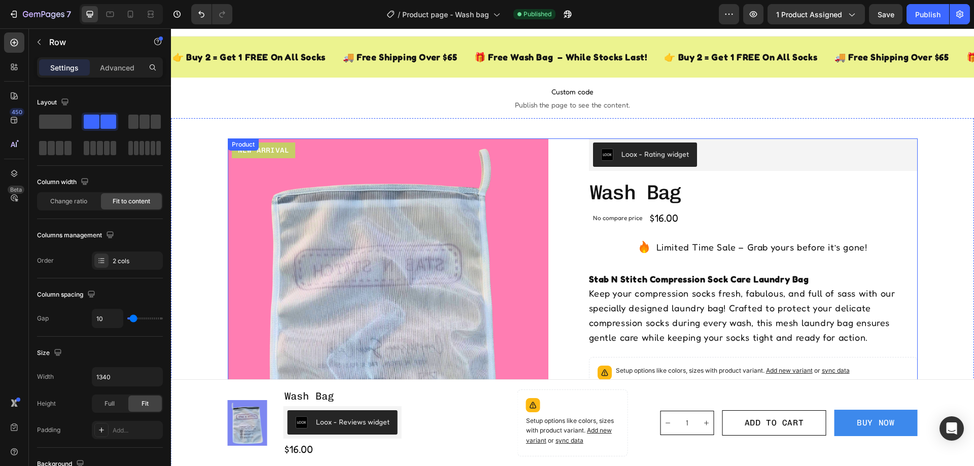
scroll to position [0, 0]
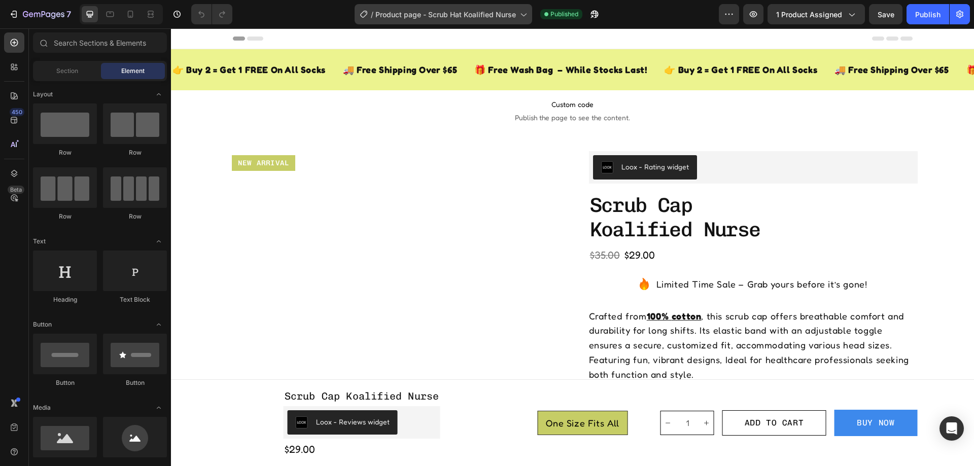
radio input "false"
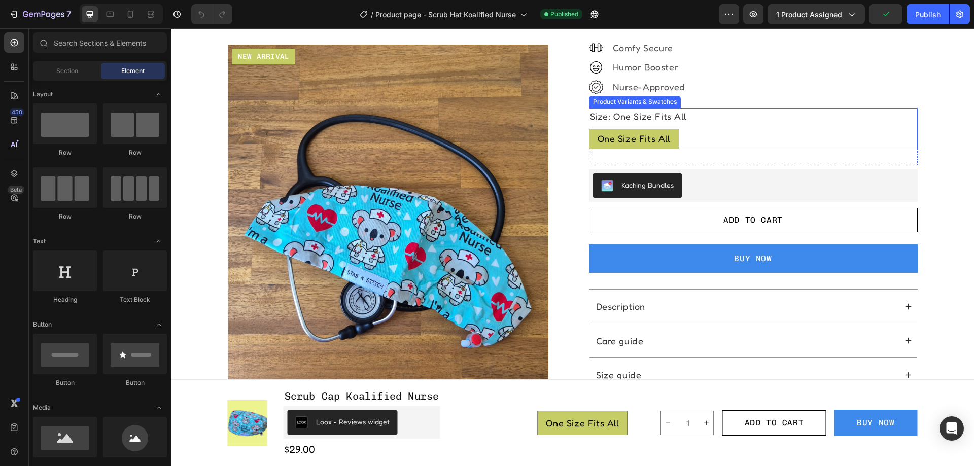
scroll to position [457, 0]
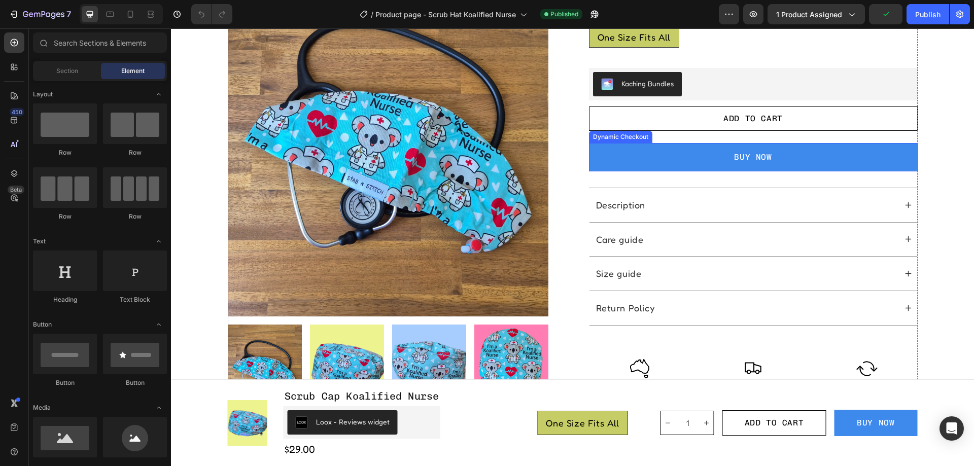
click at [671, 151] on button "BUY NOW" at bounding box center [753, 157] width 329 height 28
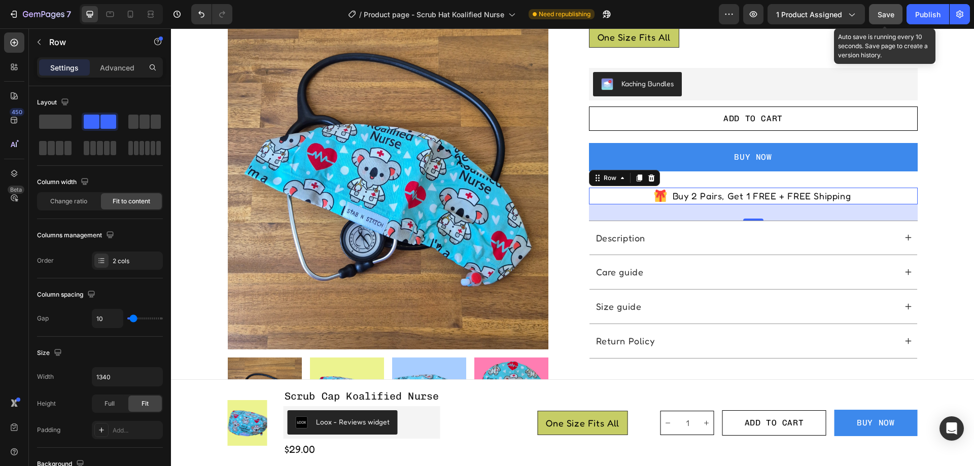
click at [892, 6] on button "Save" at bounding box center [885, 14] width 33 height 20
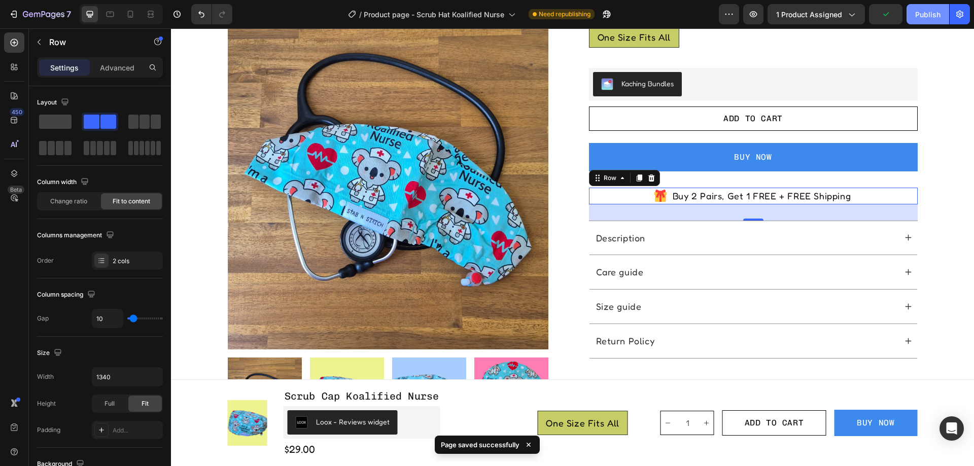
click at [926, 21] on button "Publish" at bounding box center [928, 14] width 43 height 20
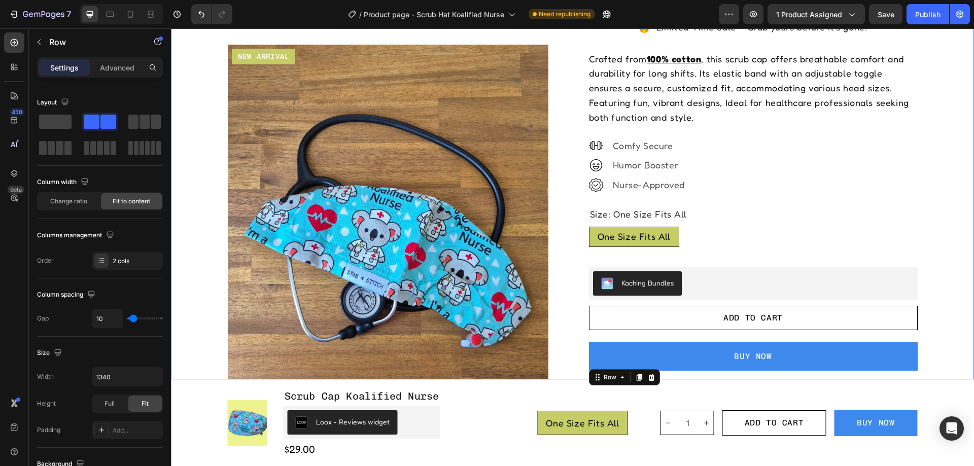
scroll to position [254, 0]
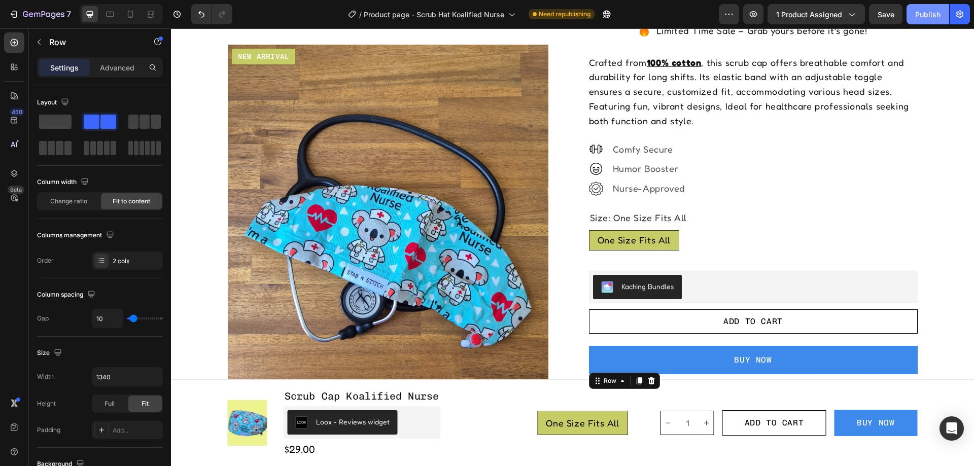
click at [928, 12] on div "Publish" at bounding box center [928, 14] width 25 height 11
